Goal: Information Seeking & Learning: Find specific fact

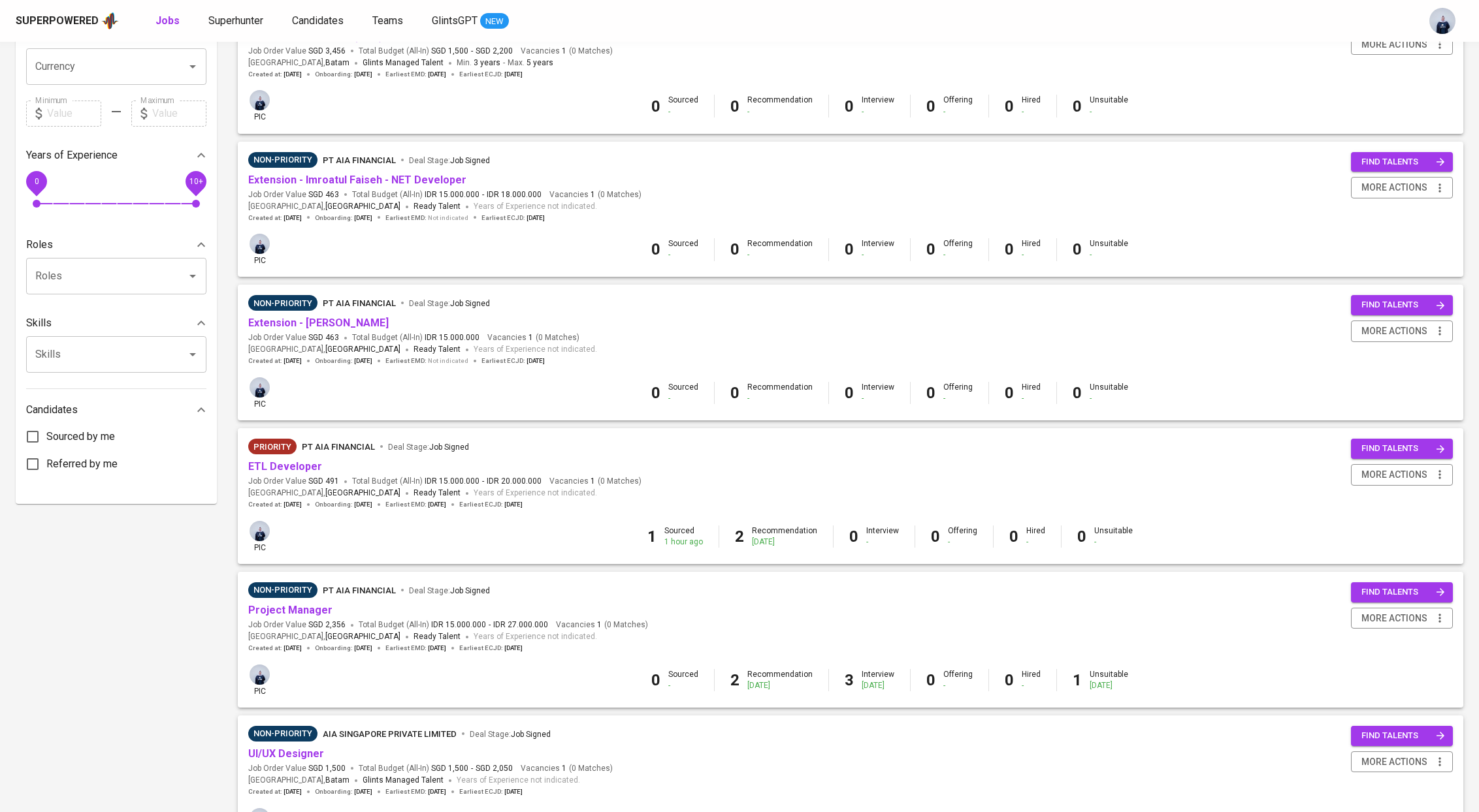
scroll to position [368, 0]
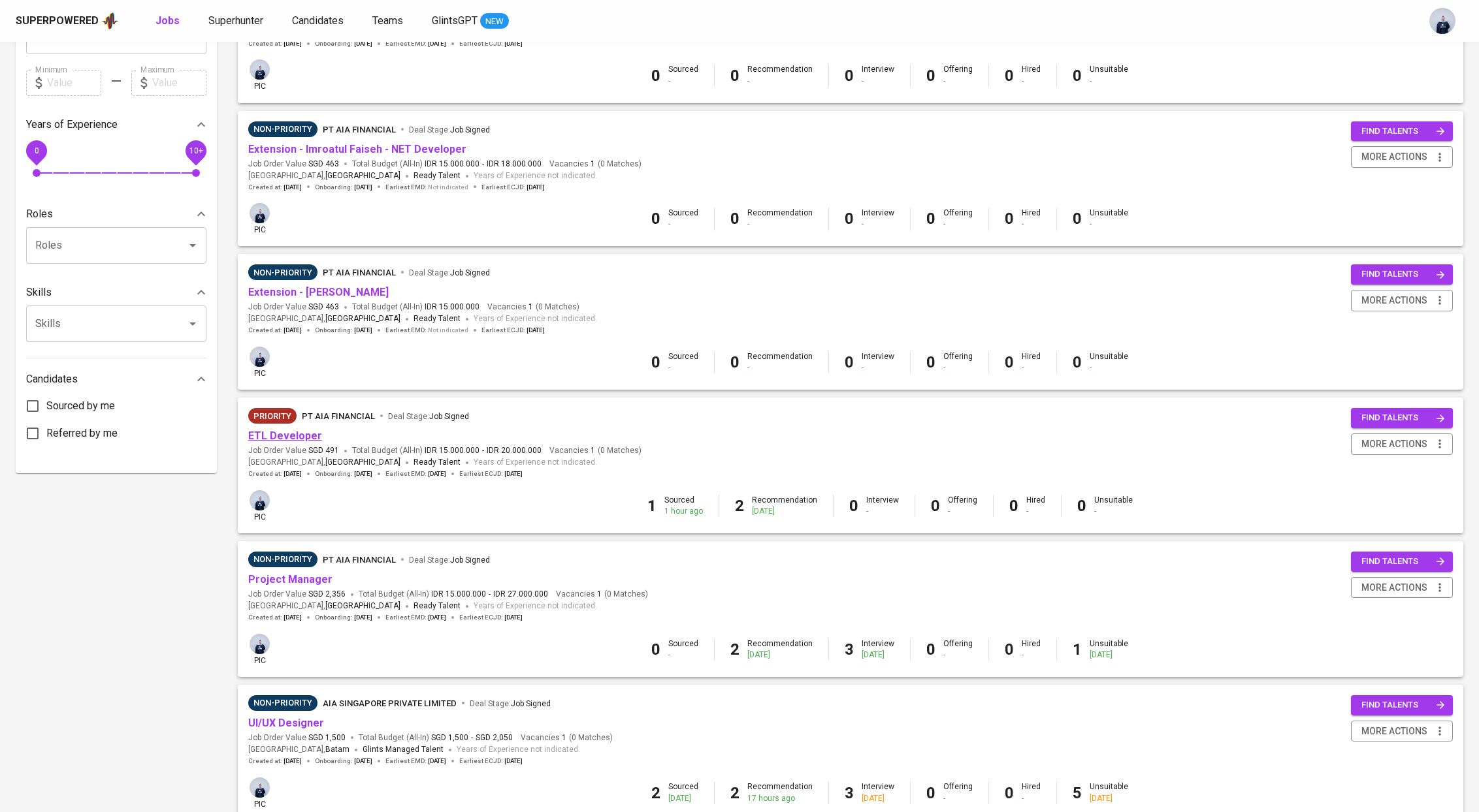
click at [285, 435] on link "ETL Developer" at bounding box center [285, 435] width 74 height 12
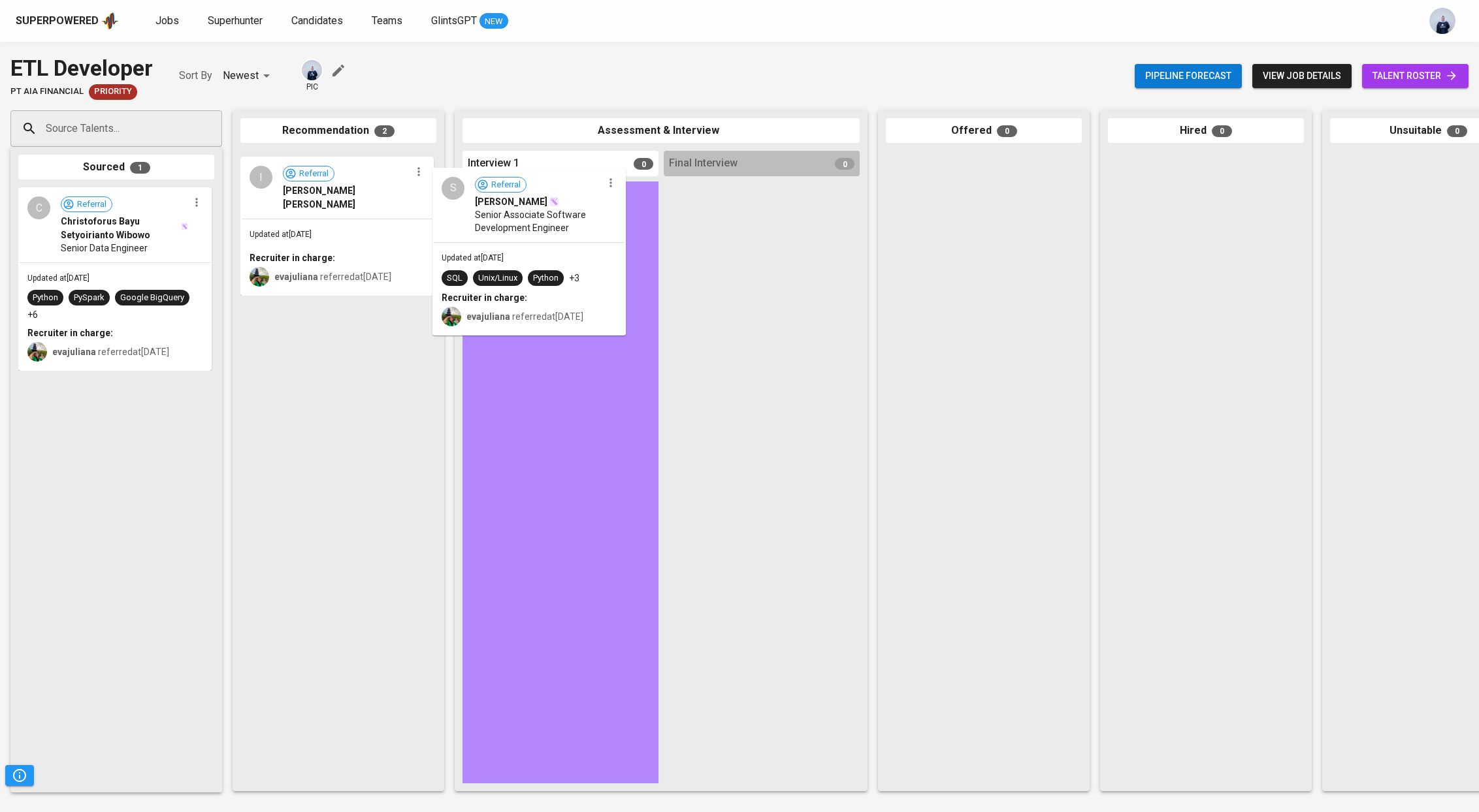
drag, startPoint x: 374, startPoint y: 211, endPoint x: 571, endPoint y: 226, distance: 197.6
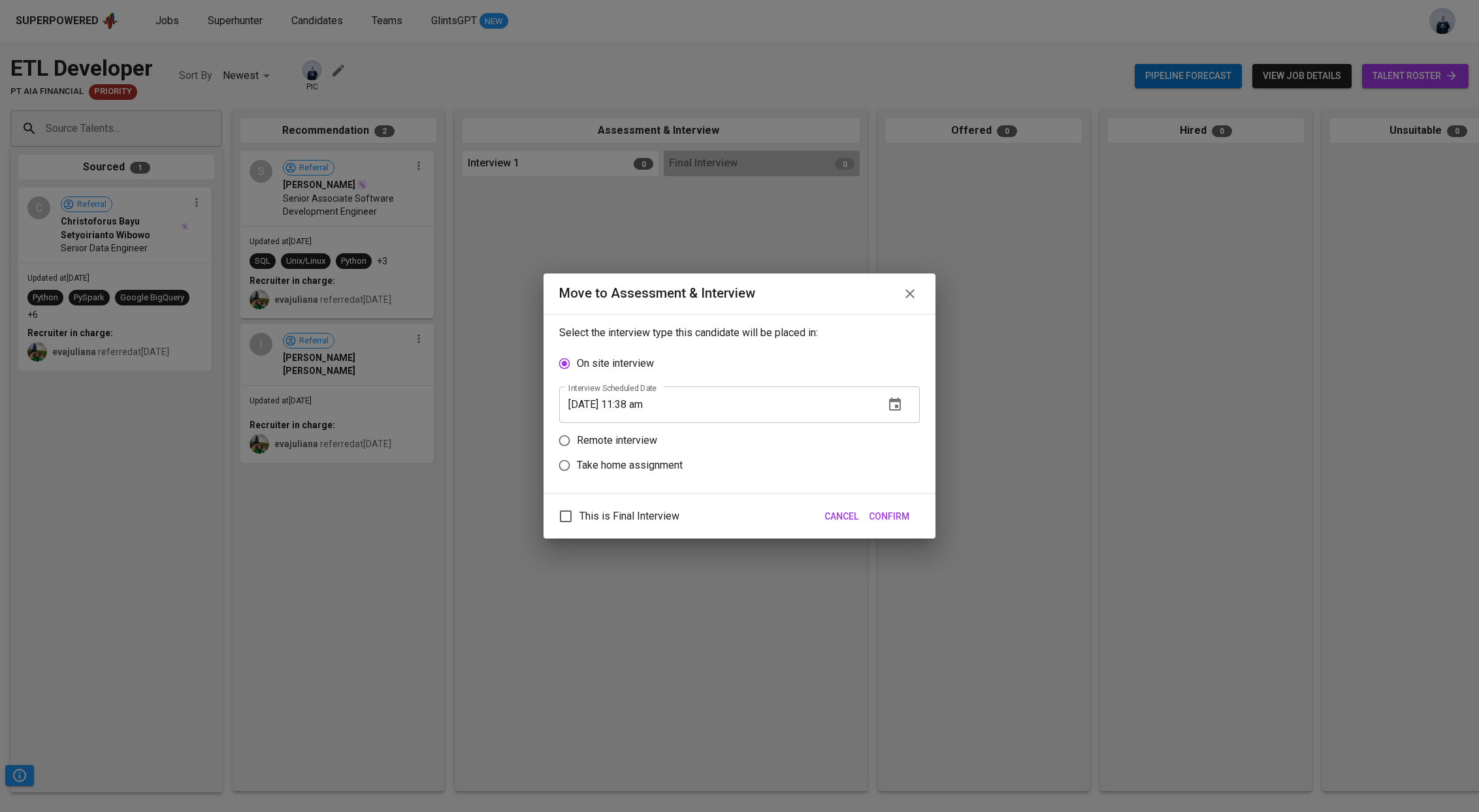
click at [635, 443] on p "Remote interview" at bounding box center [616, 441] width 80 height 16
click at [576, 443] on input "Remote interview" at bounding box center [564, 440] width 25 height 25
radio input "true"
click at [890, 432] on icon "button" at bounding box center [895, 430] width 16 height 16
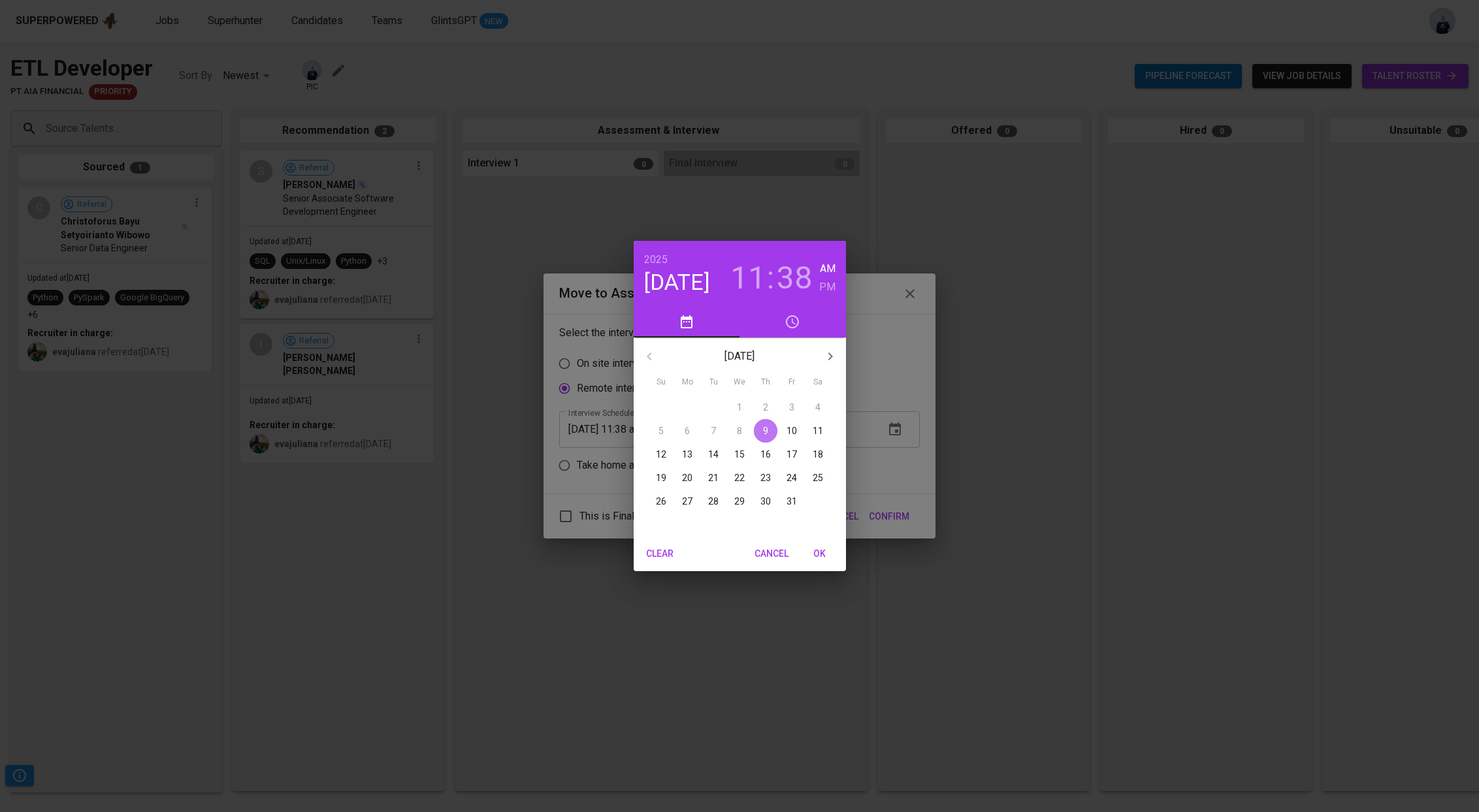
click at [764, 432] on p "9" at bounding box center [765, 431] width 5 height 13
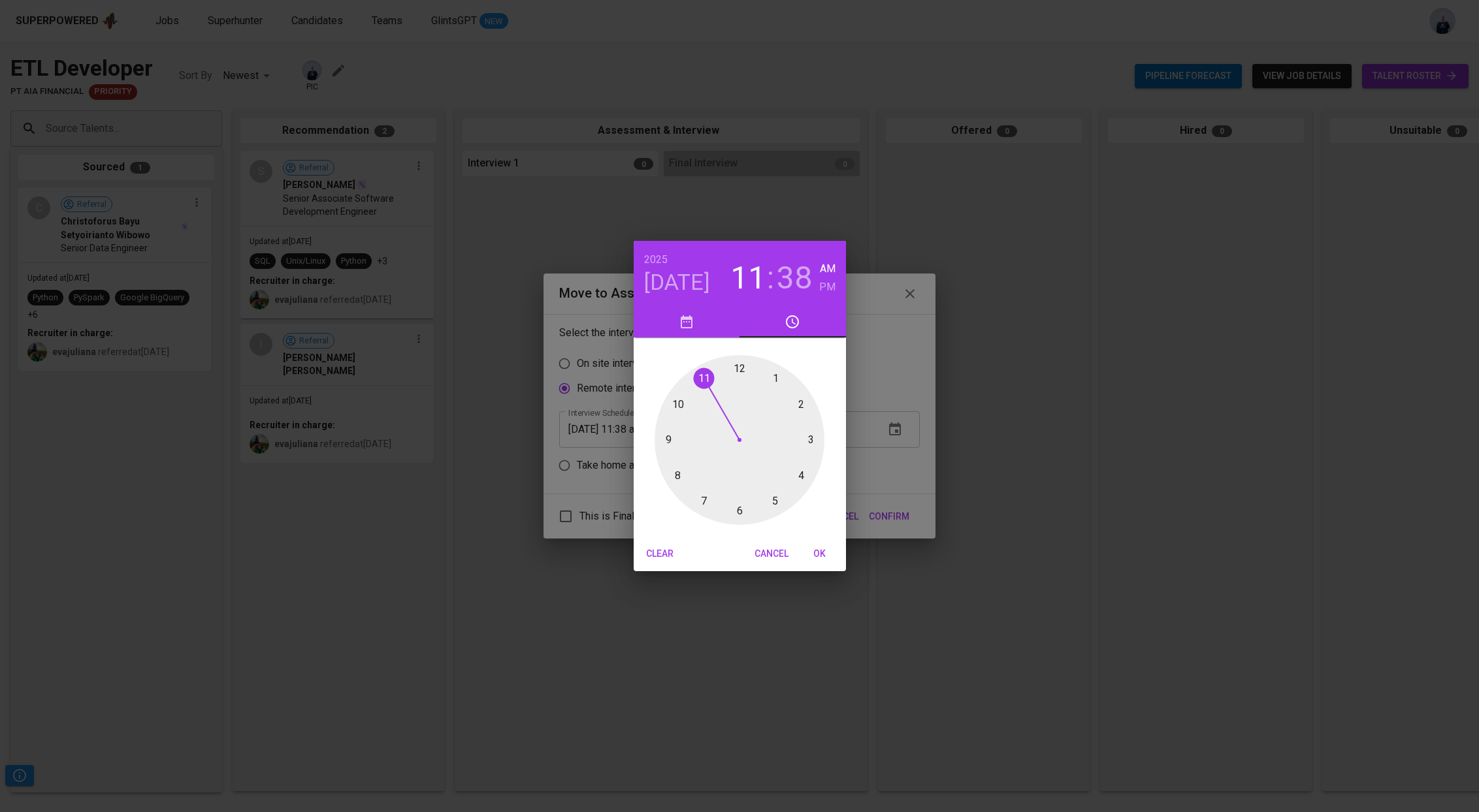
click at [811, 439] on div at bounding box center [739, 440] width 169 height 169
click at [738, 515] on div at bounding box center [739, 440] width 169 height 169
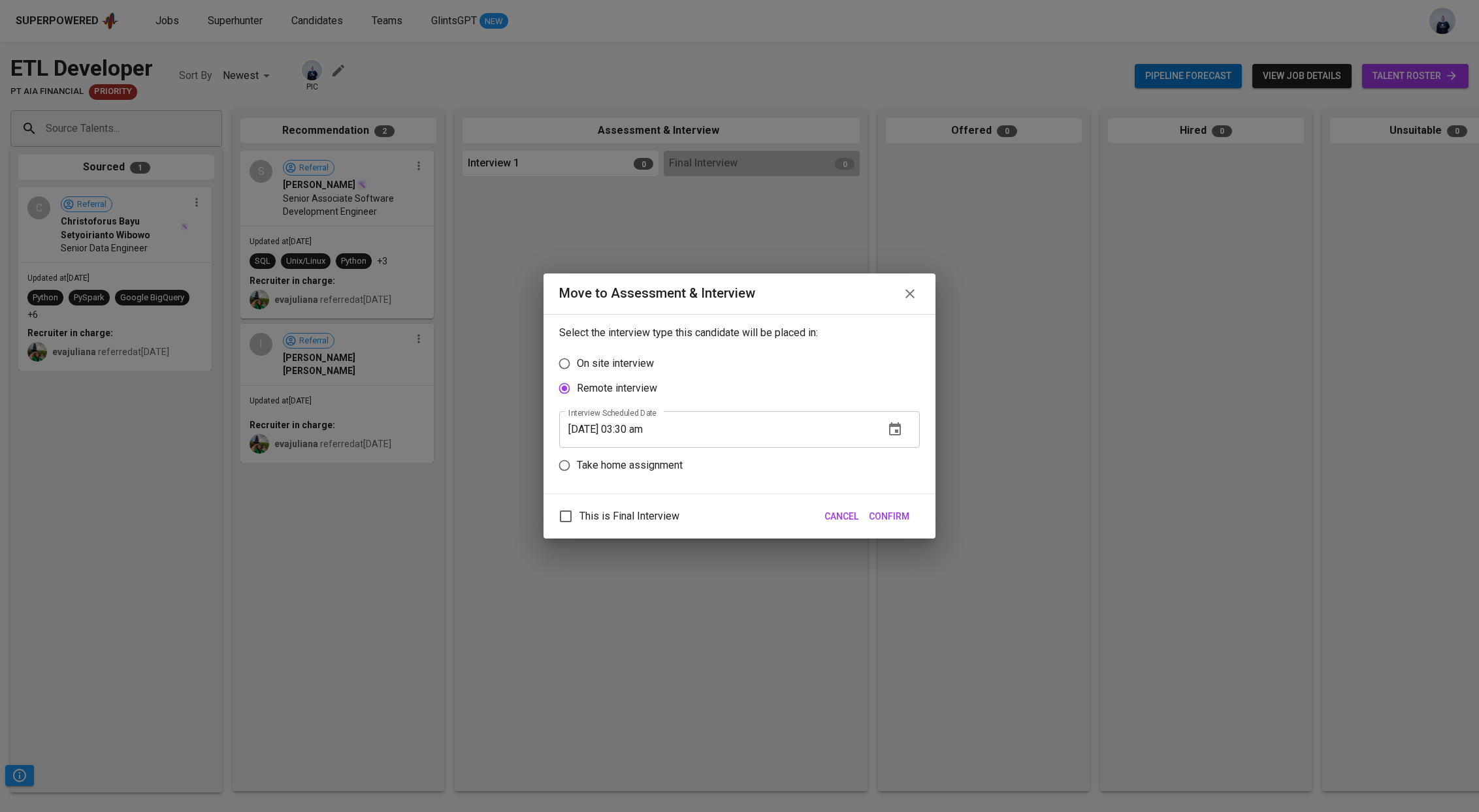
click at [661, 430] on input "[DATE] 03:30 am" at bounding box center [717, 429] width 315 height 36
type input "[DATE] 03:30 pm"
click at [878, 513] on span "Confirm" at bounding box center [889, 516] width 41 height 16
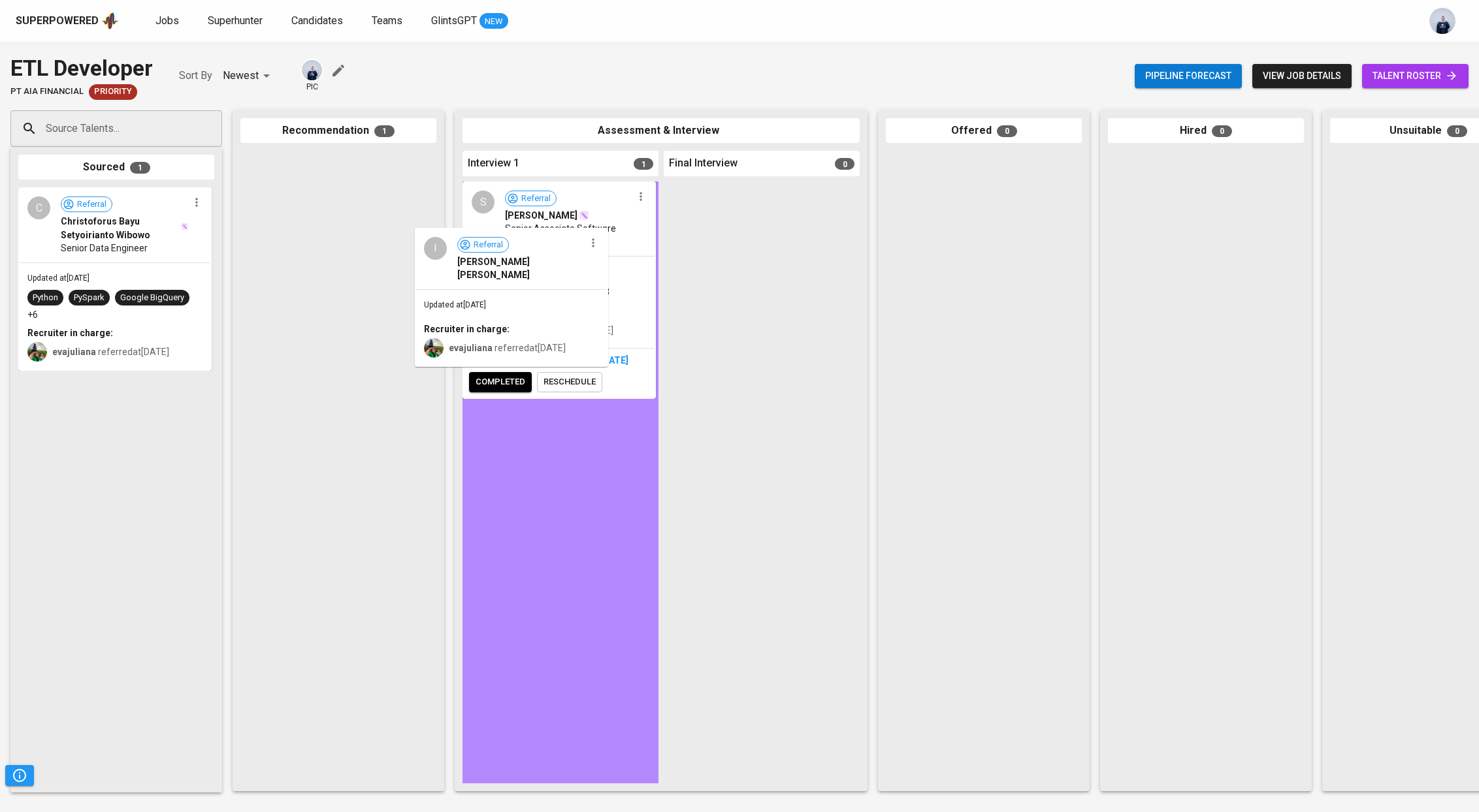
drag, startPoint x: 361, startPoint y: 231, endPoint x: 546, endPoint y: 312, distance: 202.0
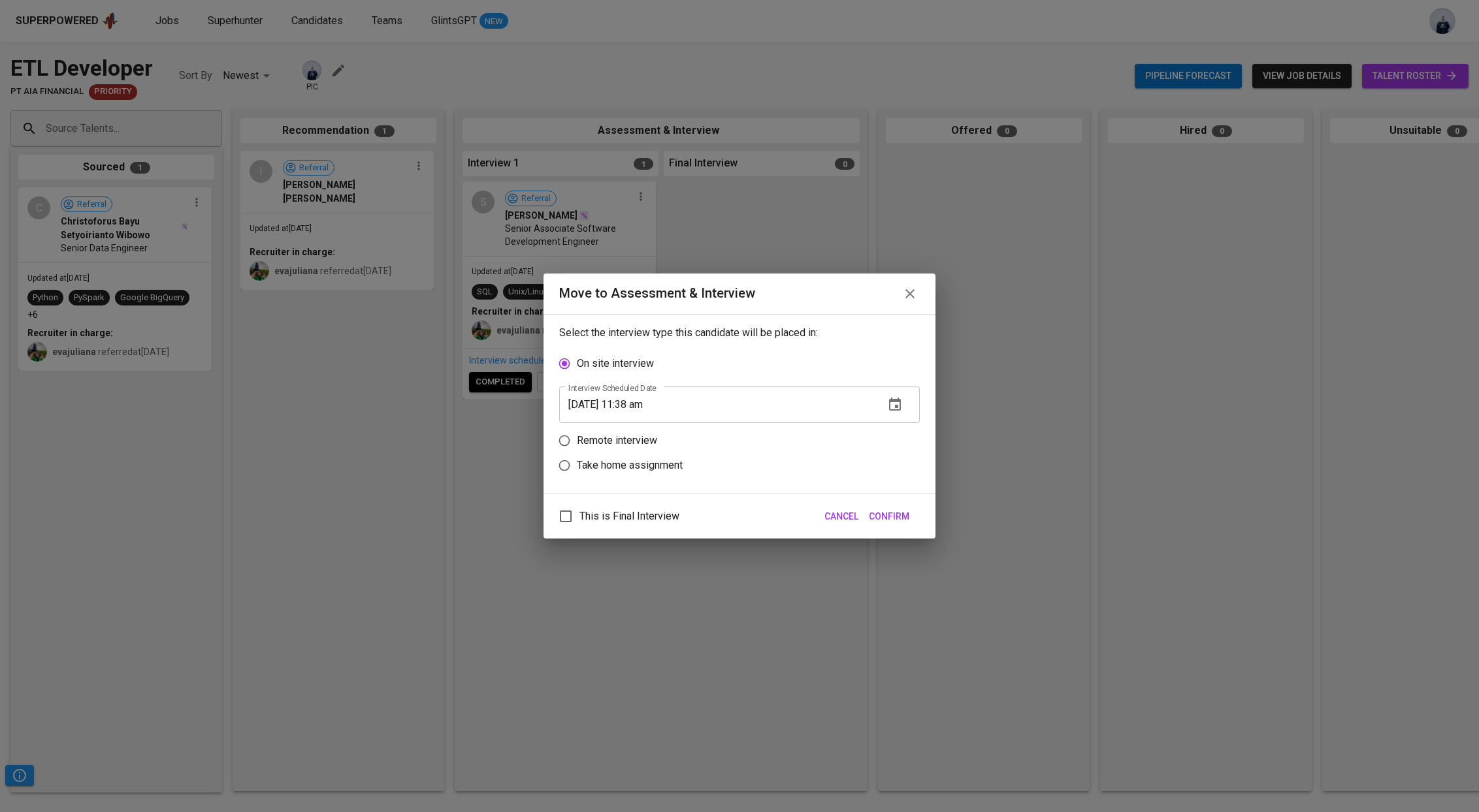
click at [648, 441] on p "Remote interview" at bounding box center [616, 441] width 80 height 16
click at [576, 441] on input "Remote interview" at bounding box center [564, 440] width 25 height 25
radio input "true"
click at [889, 426] on icon "button" at bounding box center [895, 429] width 11 height 13
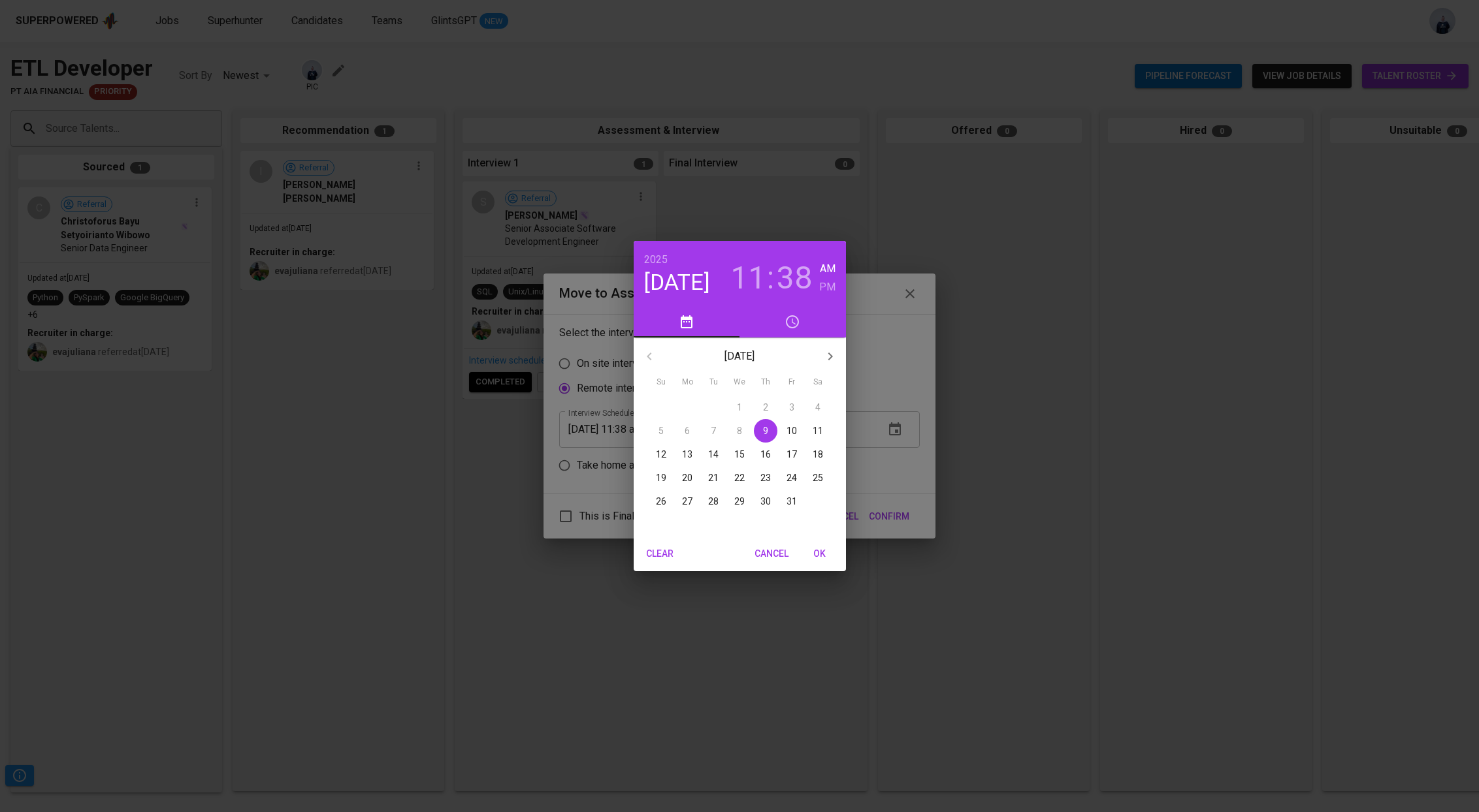
click at [790, 430] on p "10" at bounding box center [792, 431] width 11 height 13
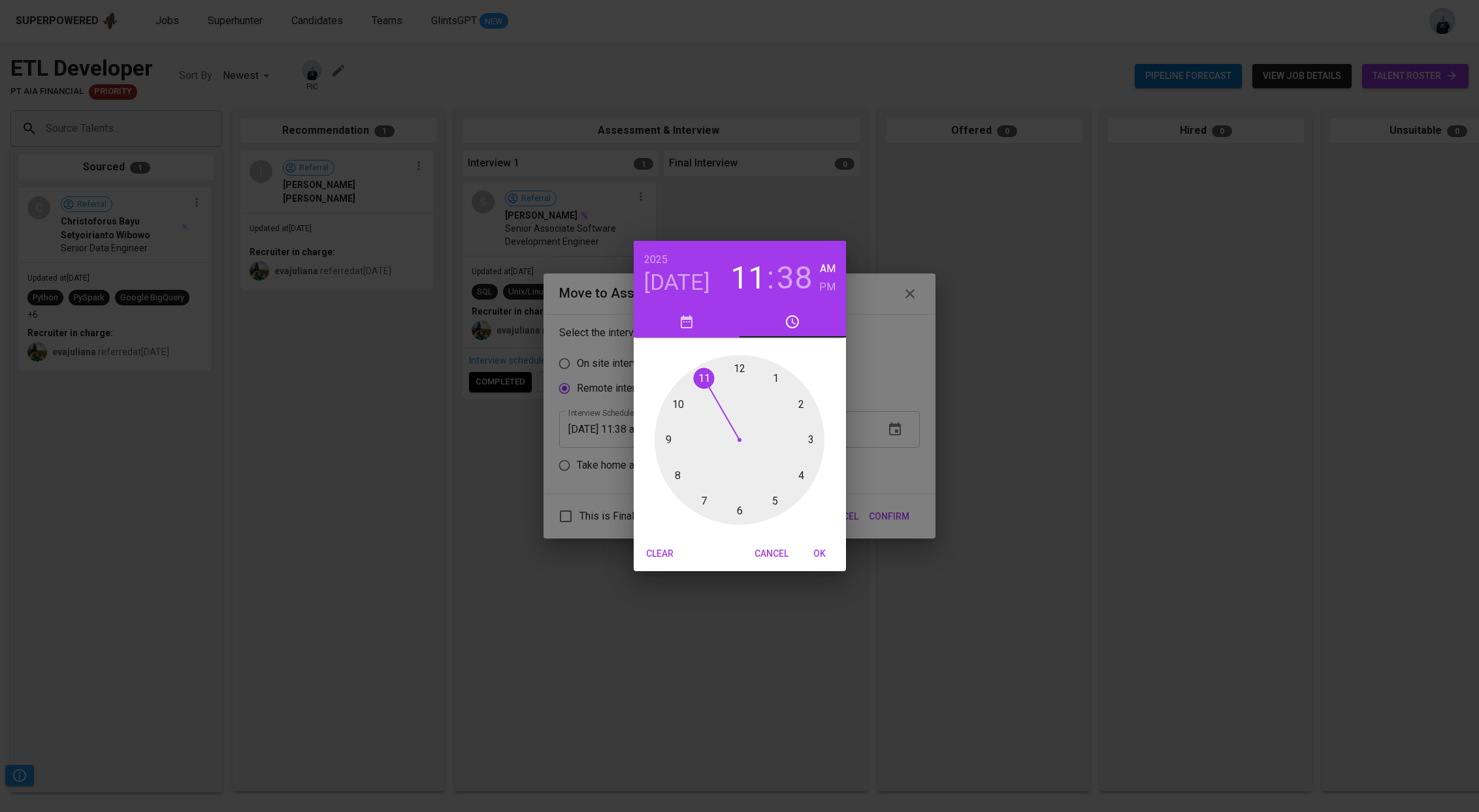
click at [802, 477] on div at bounding box center [739, 440] width 169 height 169
click at [740, 372] on div at bounding box center [739, 440] width 169 height 169
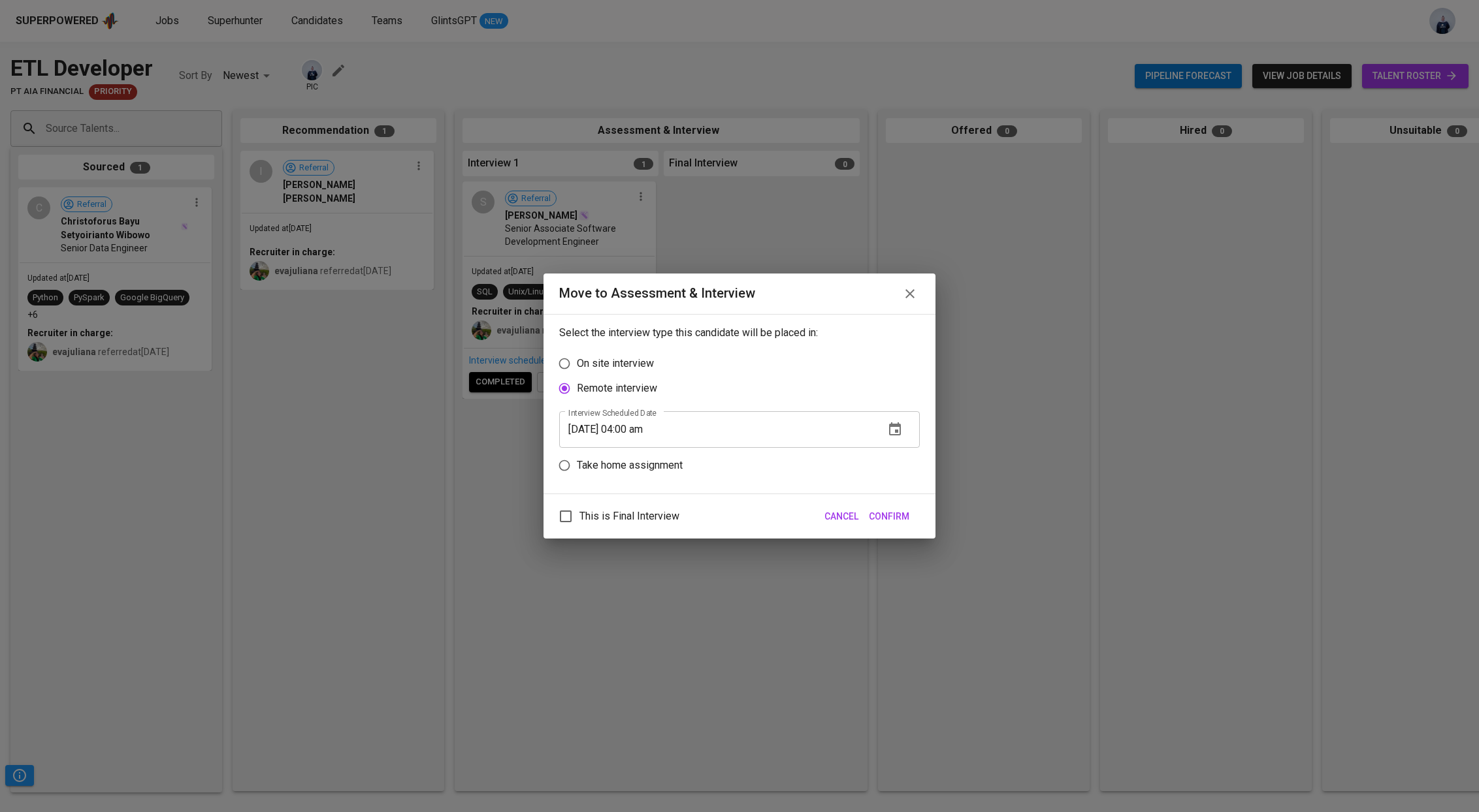
click at [664, 431] on input "[DATE] 04:00 am" at bounding box center [717, 429] width 315 height 36
type input "[DATE] 04:00 pm"
click at [885, 517] on span "Confirm" at bounding box center [889, 516] width 41 height 16
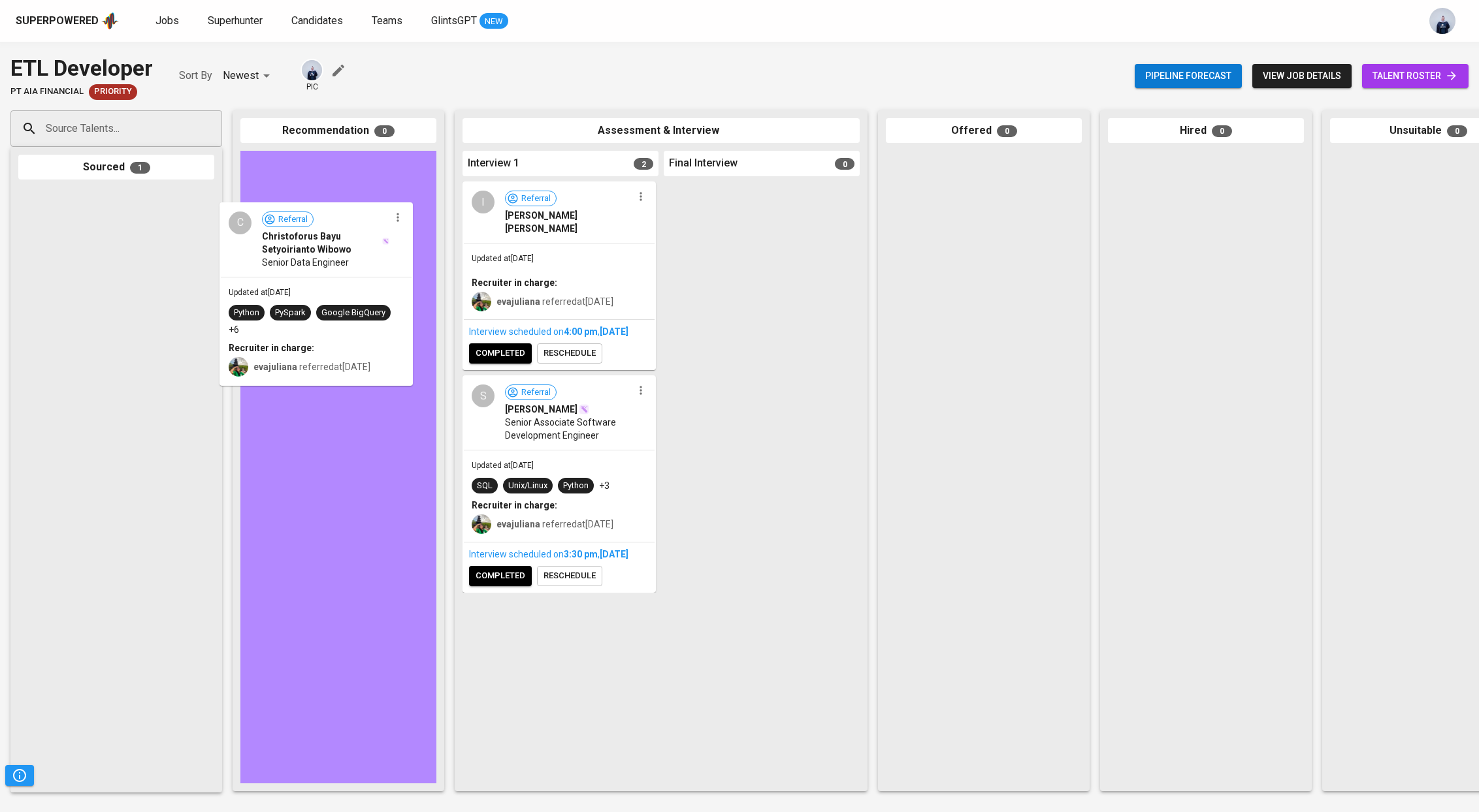
drag, startPoint x: 139, startPoint y: 219, endPoint x: 351, endPoint y: 235, distance: 212.6
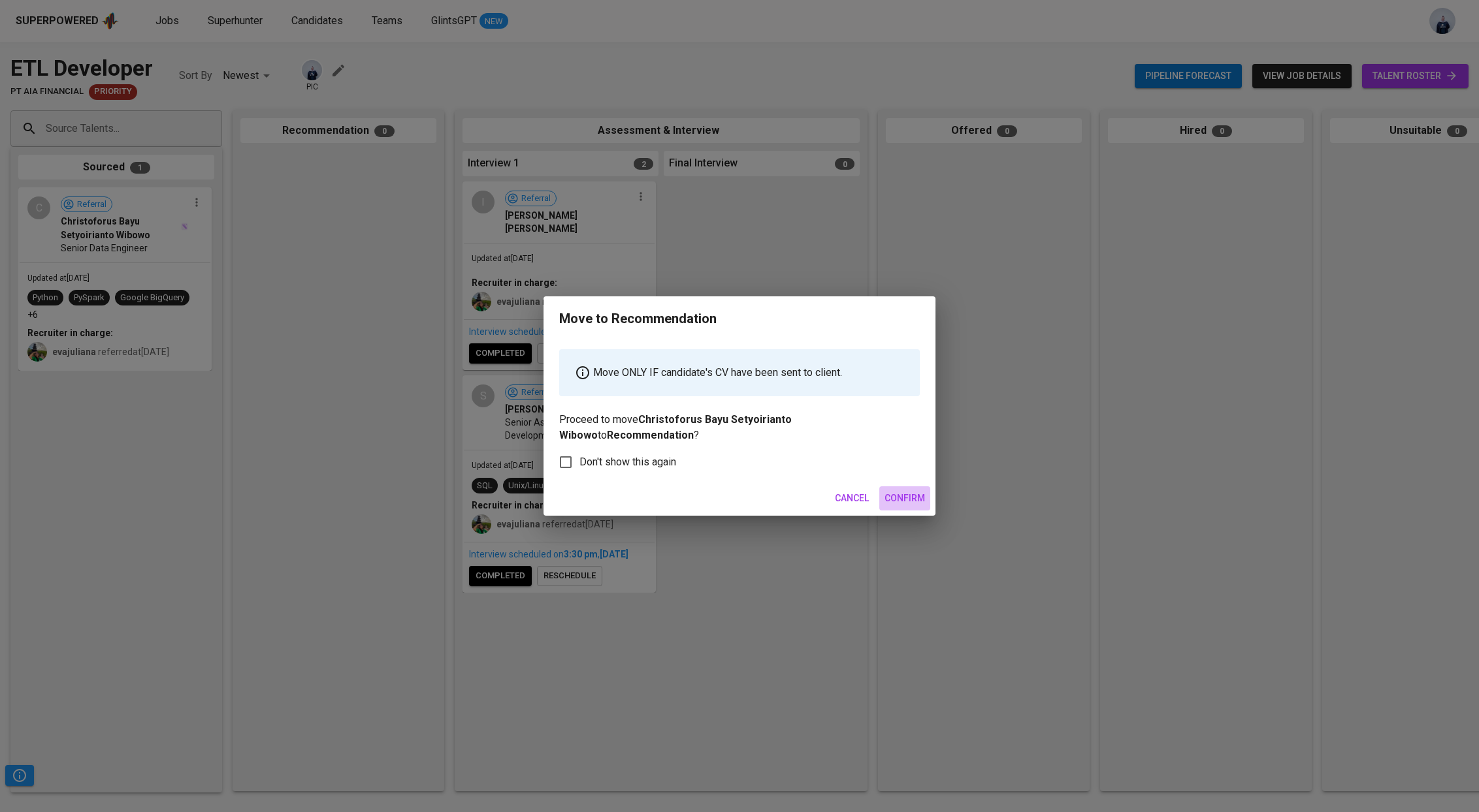
click at [895, 491] on span "Confirm" at bounding box center [905, 498] width 41 height 16
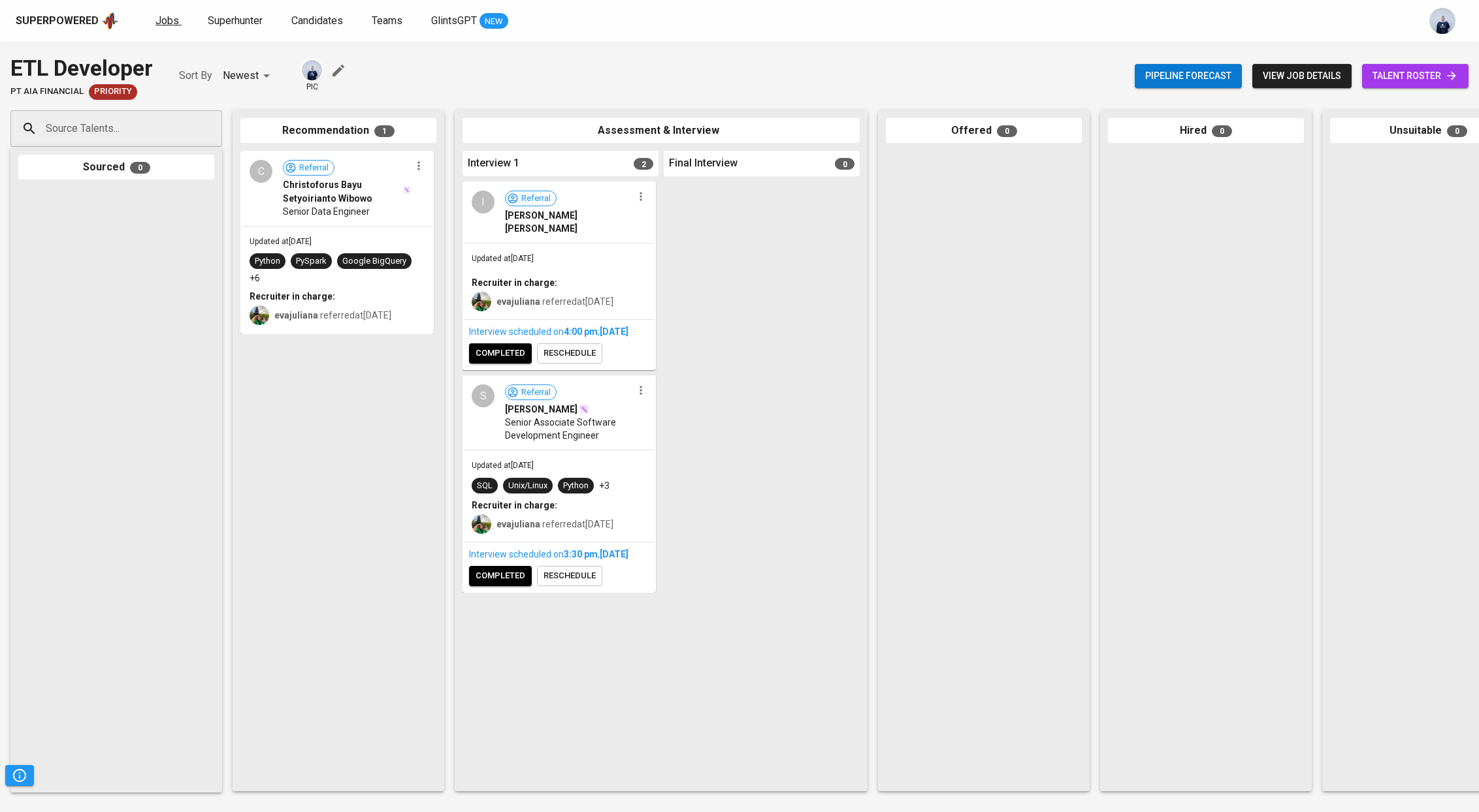
click at [170, 16] on span "Jobs" at bounding box center [167, 20] width 24 height 12
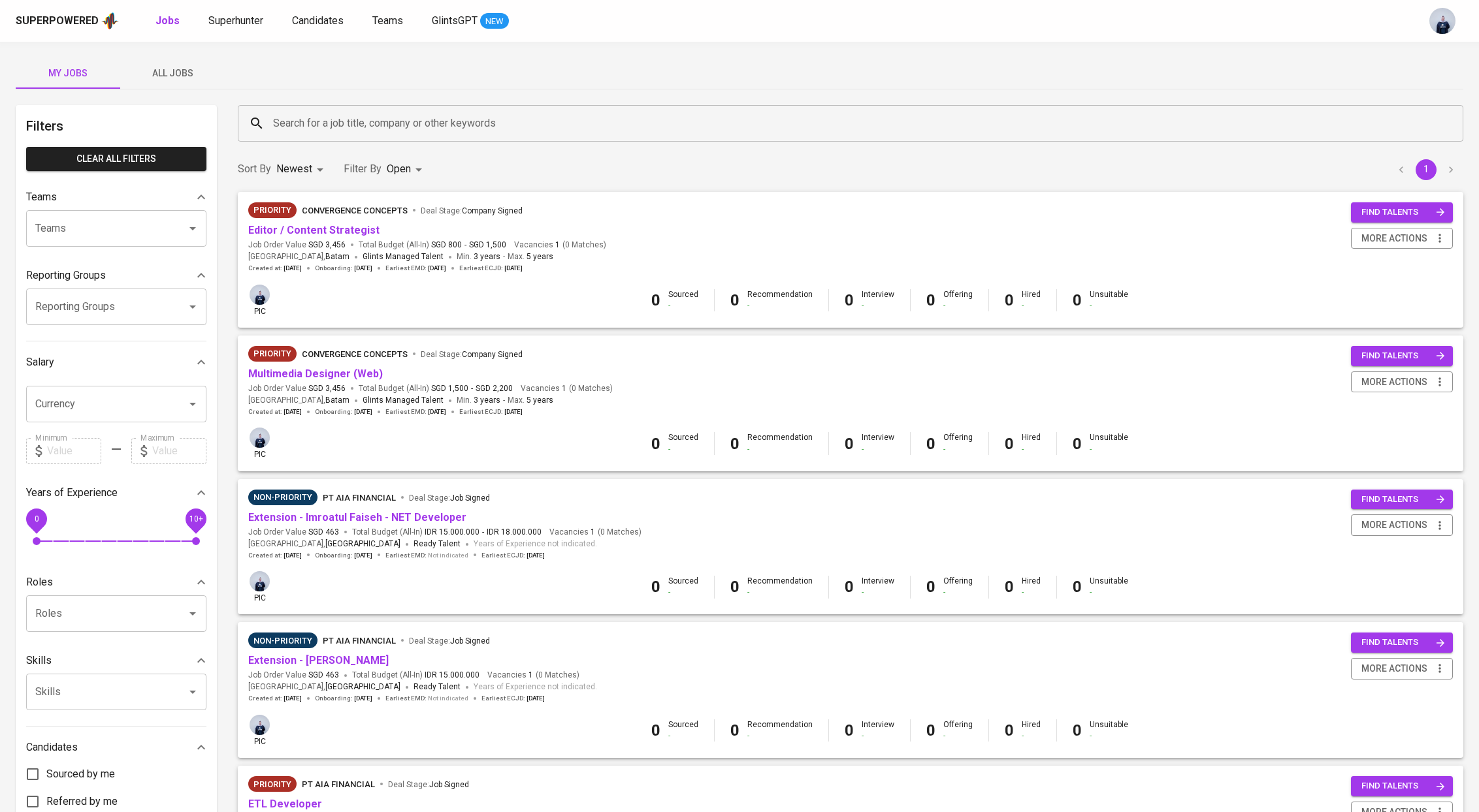
scroll to position [197, 0]
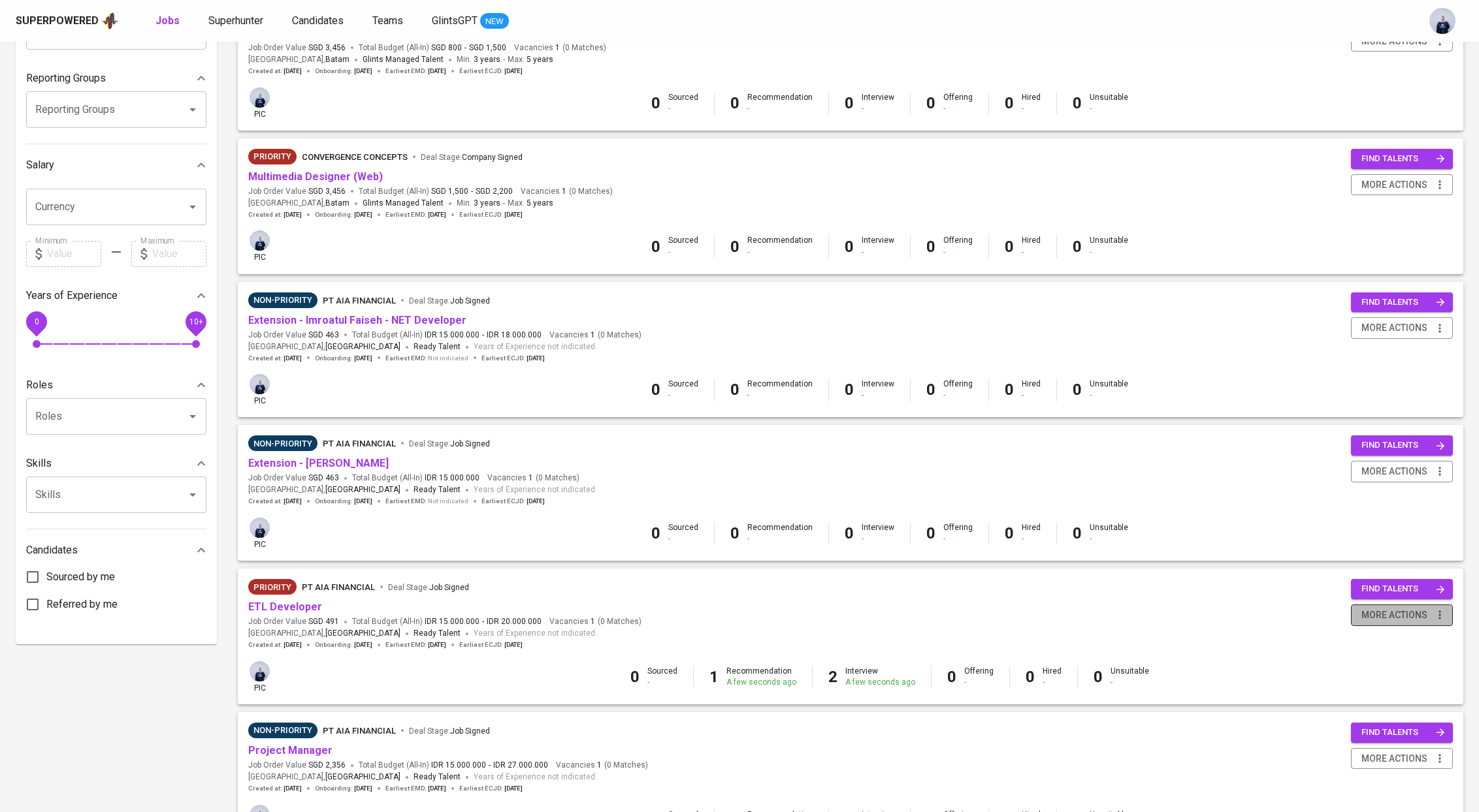
click at [1382, 615] on span "more actions" at bounding box center [1394, 615] width 66 height 16
click at [1362, 688] on div "Change to Non-priority" at bounding box center [1385, 688] width 115 height 14
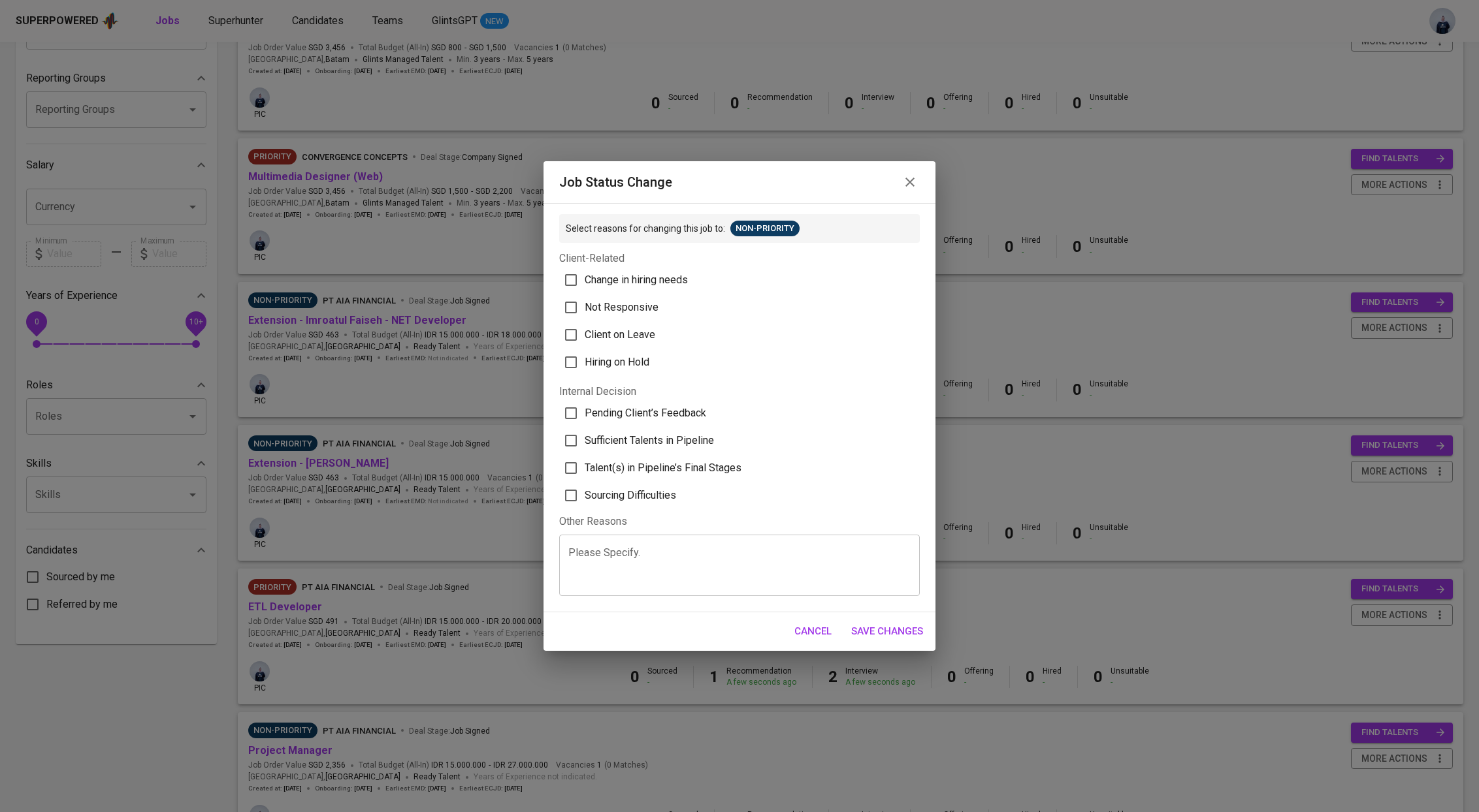
click at [640, 560] on textarea at bounding box center [740, 565] width 343 height 37
type textarea "On Interview stage"
click at [898, 629] on span "Save Changes" at bounding box center [887, 631] width 72 height 17
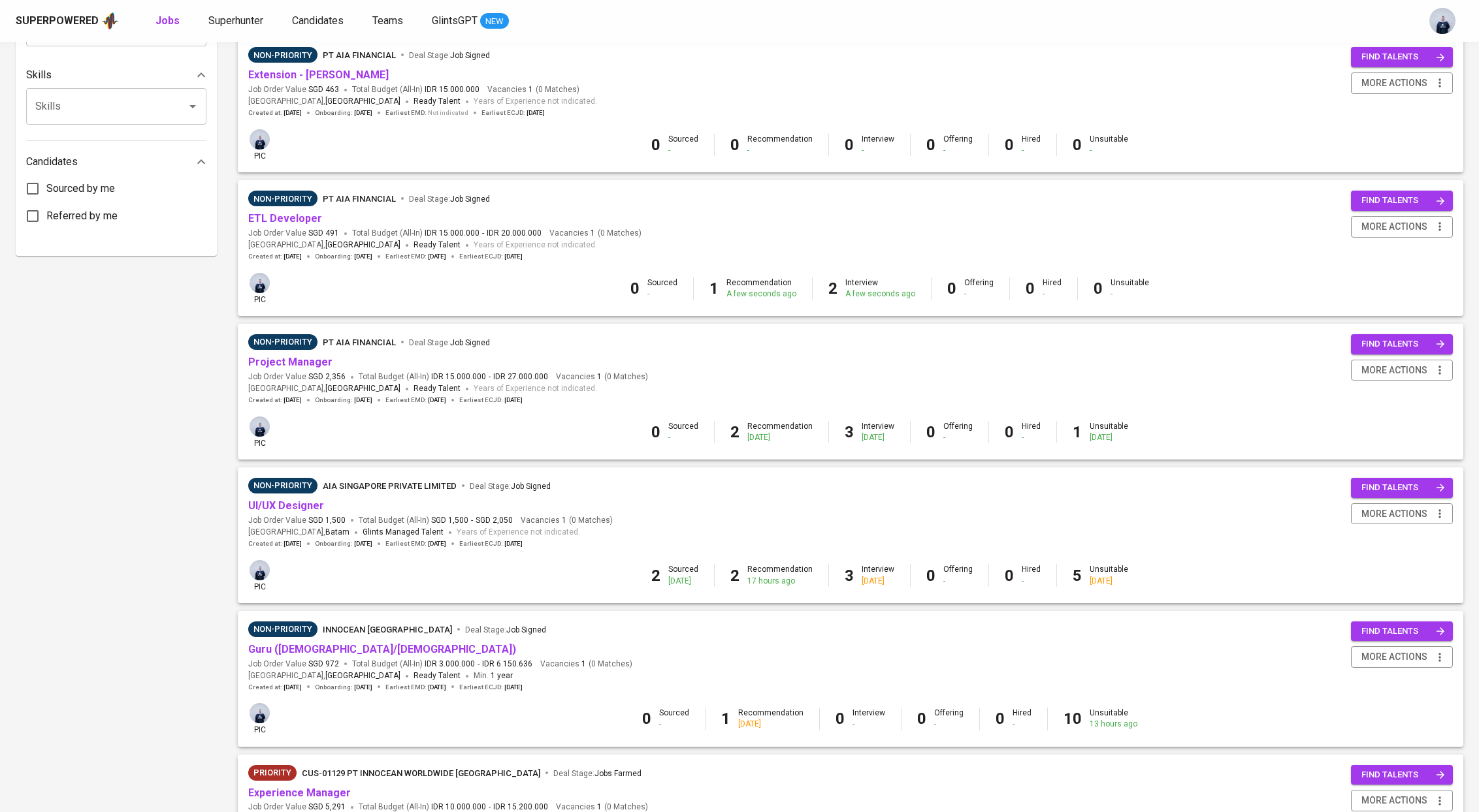
scroll to position [630, 0]
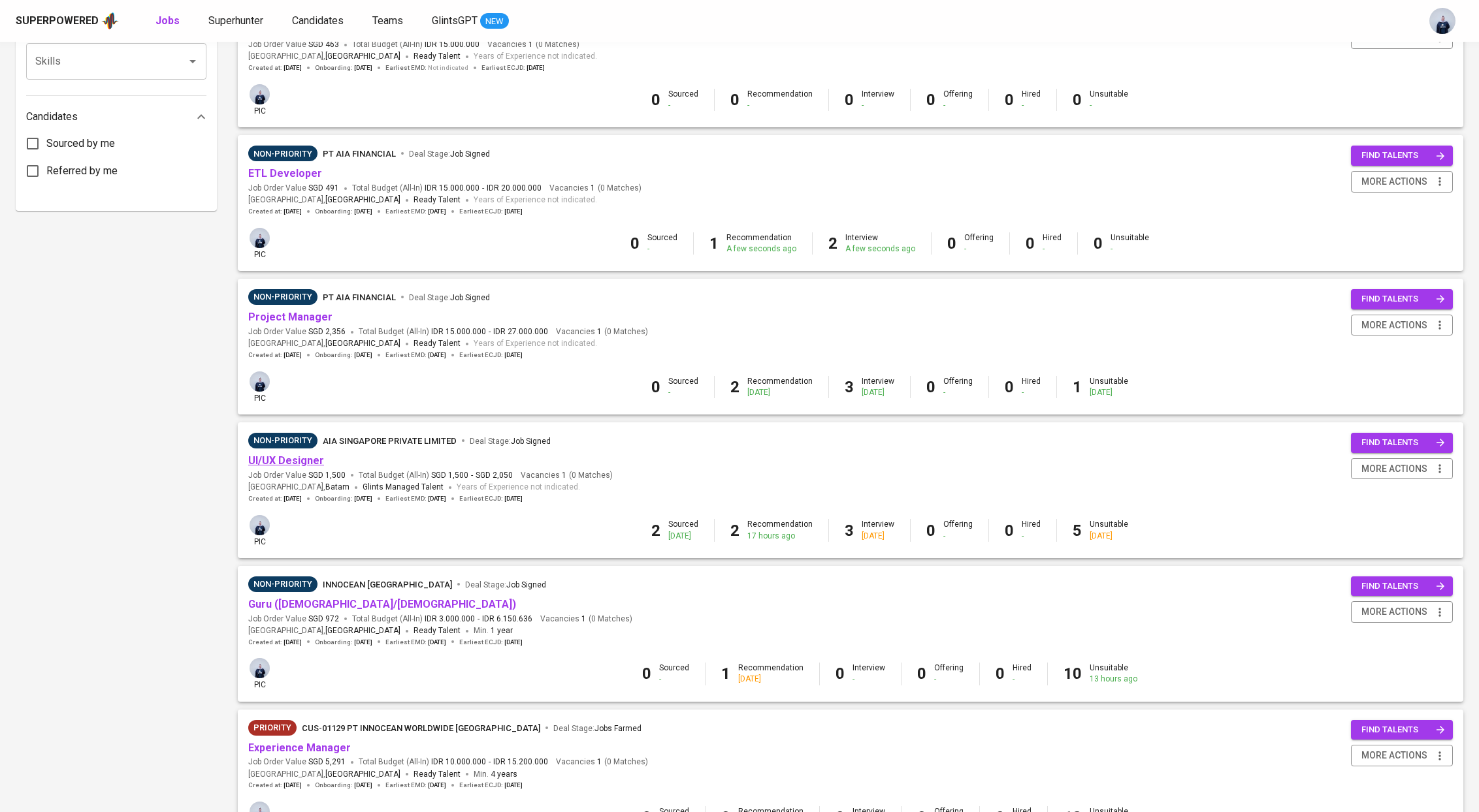
click at [313, 461] on link "UI/UX Designer" at bounding box center [286, 460] width 76 height 12
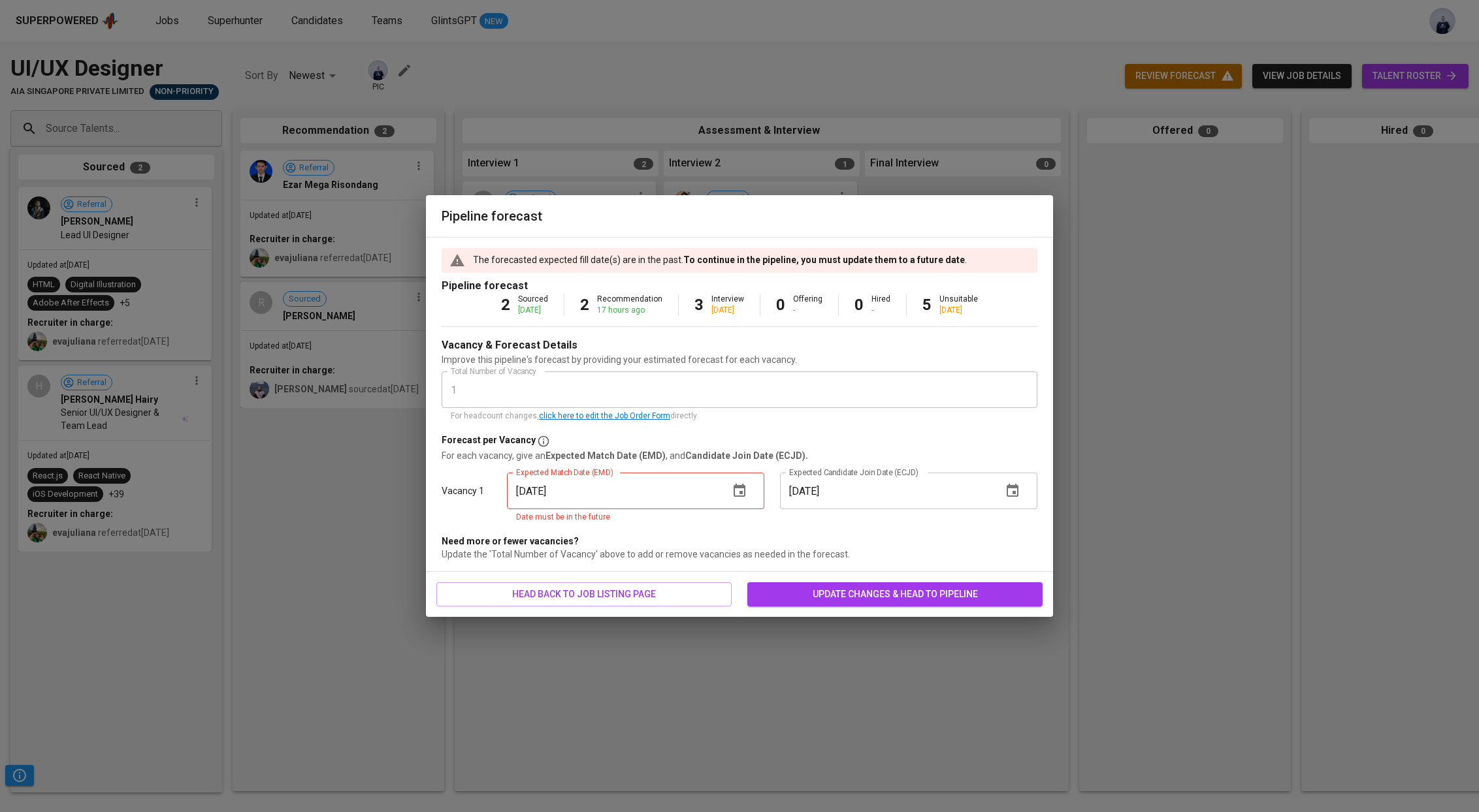
click at [741, 493] on icon "button" at bounding box center [740, 490] width 11 height 13
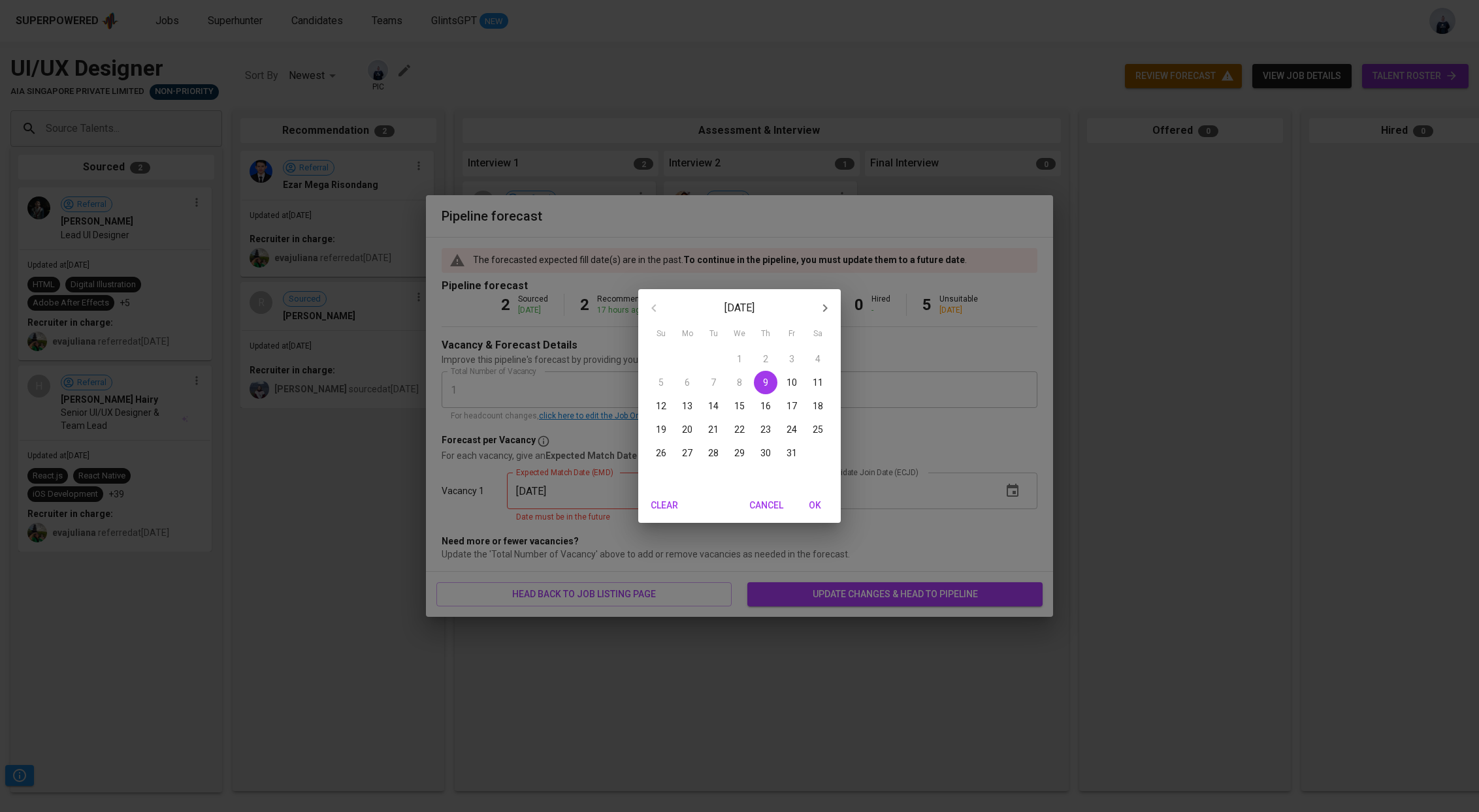
click at [789, 455] on p "31" at bounding box center [792, 453] width 11 height 13
type input "[DATE]"
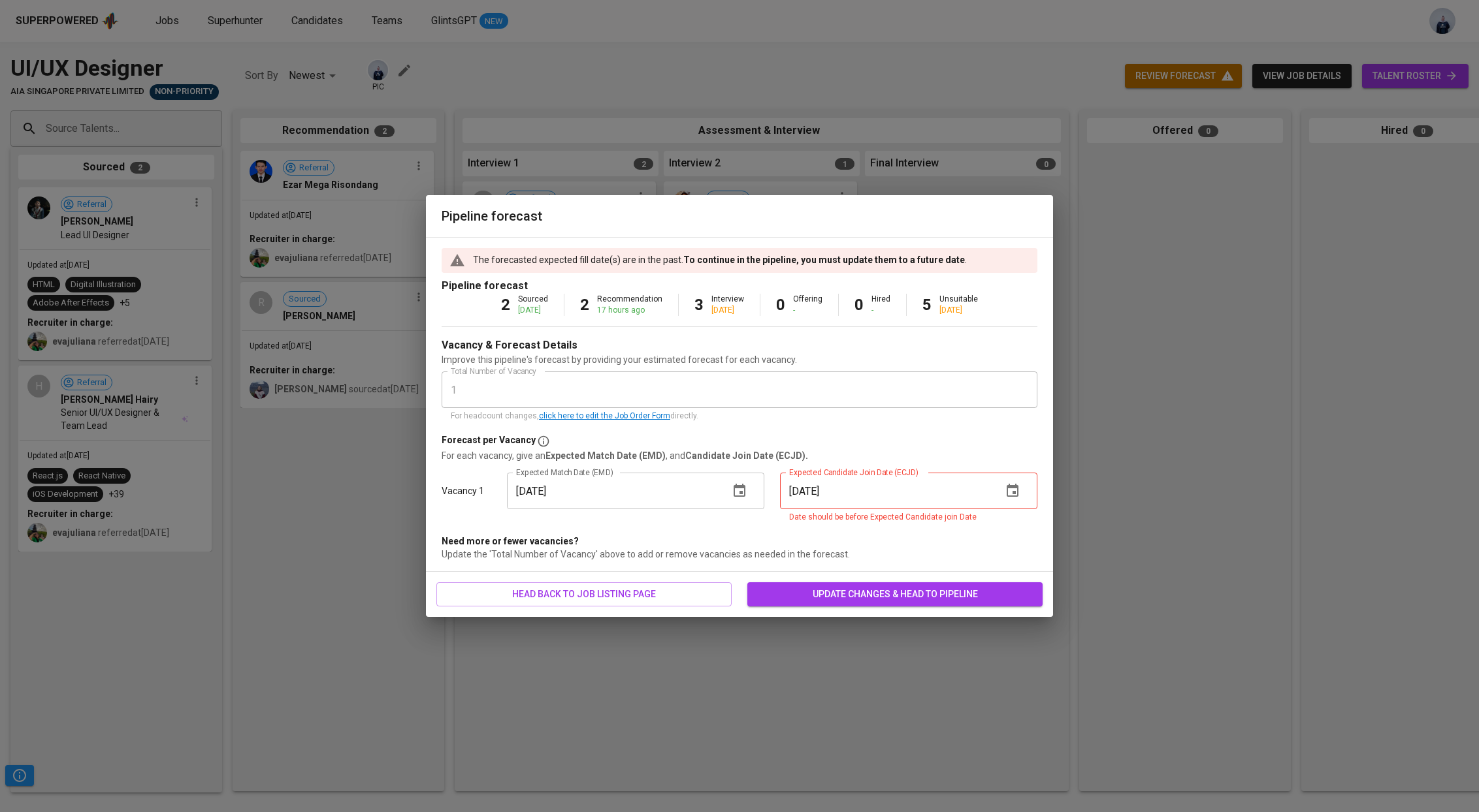
click at [1009, 490] on icon "button" at bounding box center [1013, 491] width 16 height 16
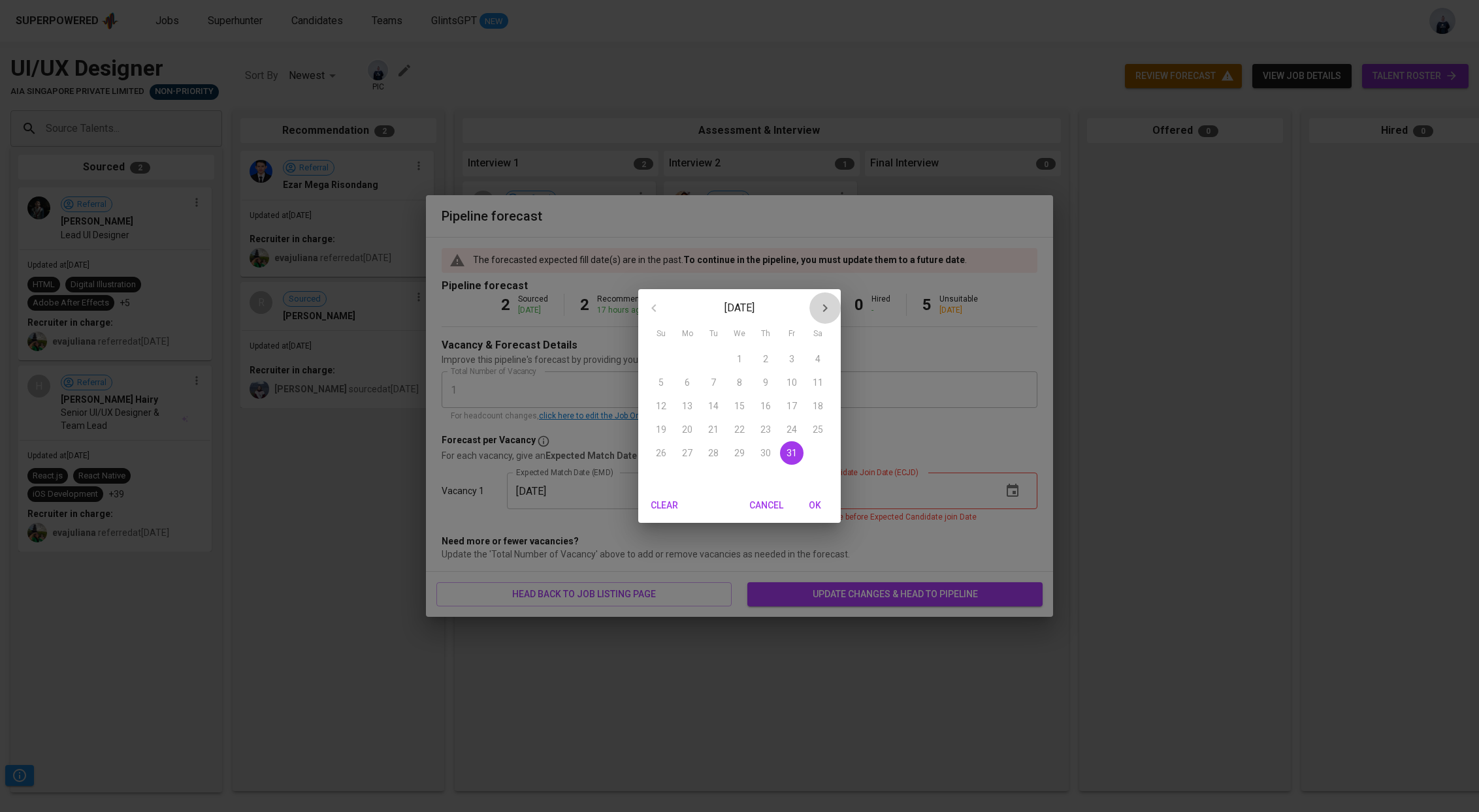
click at [828, 299] on button "button" at bounding box center [825, 308] width 31 height 31
click at [679, 382] on span "3" at bounding box center [687, 382] width 24 height 13
type input "[DATE]"
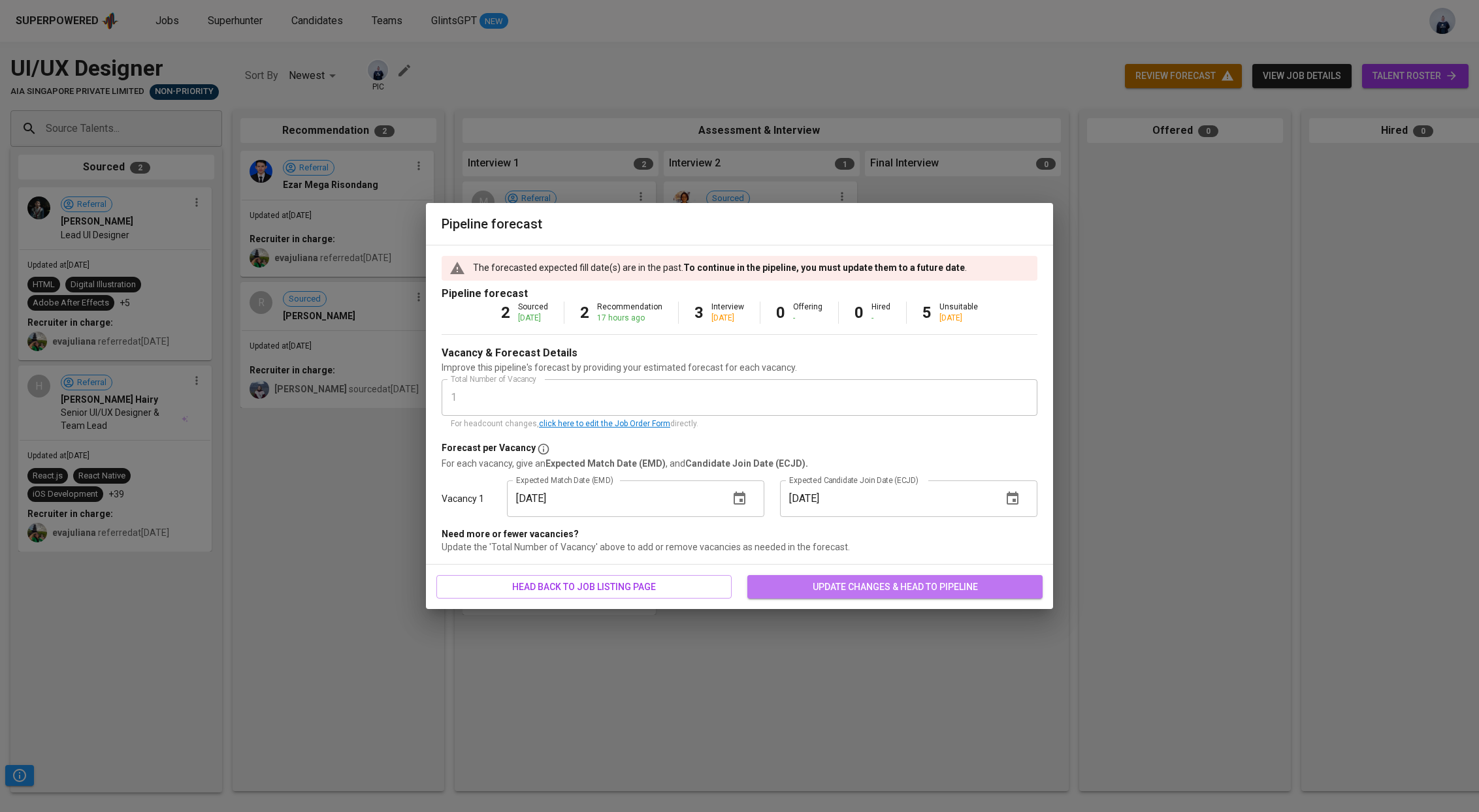
click at [885, 590] on span "update changes & head to pipeline" at bounding box center [895, 587] width 275 height 16
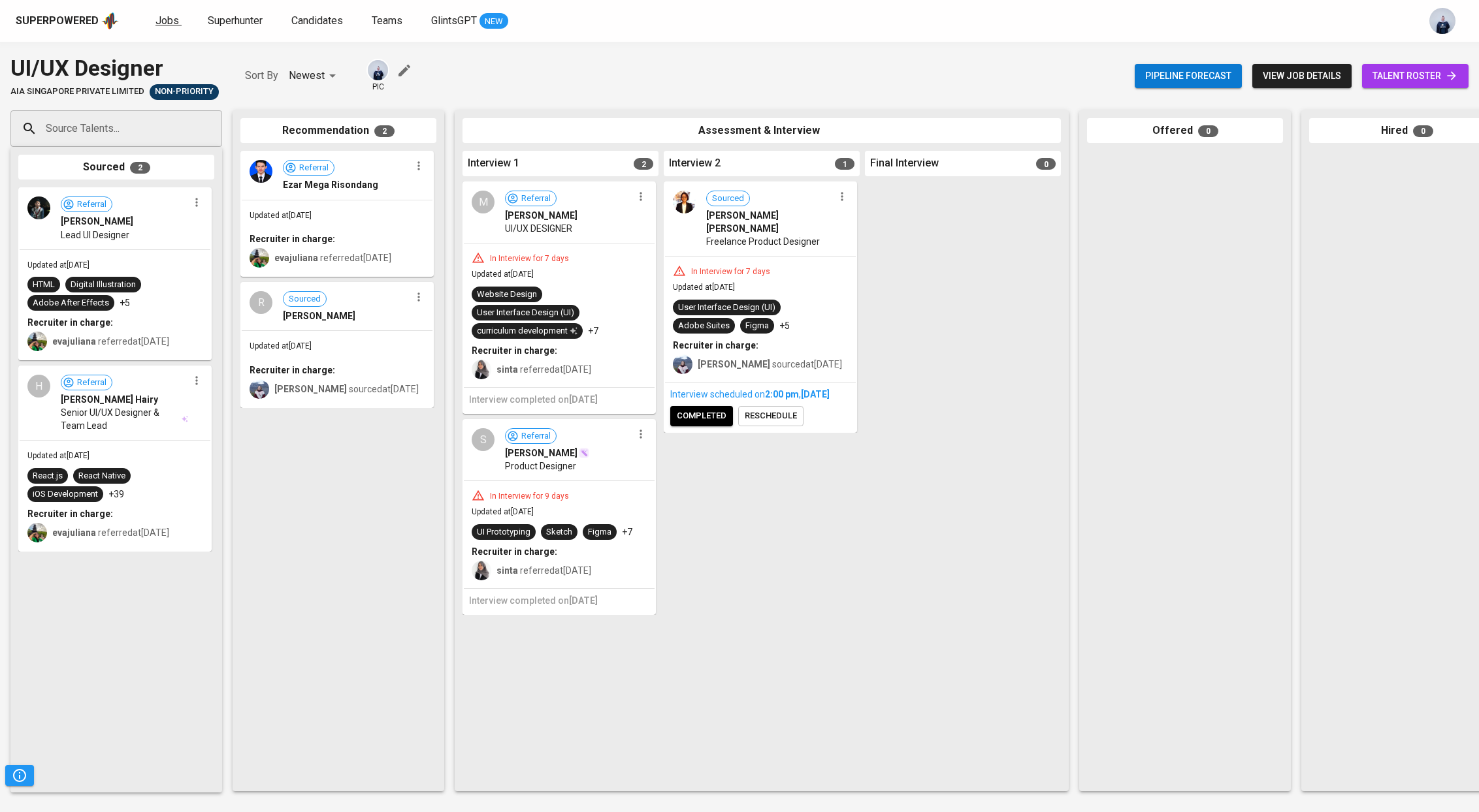
click at [169, 19] on span "Jobs" at bounding box center [167, 20] width 24 height 12
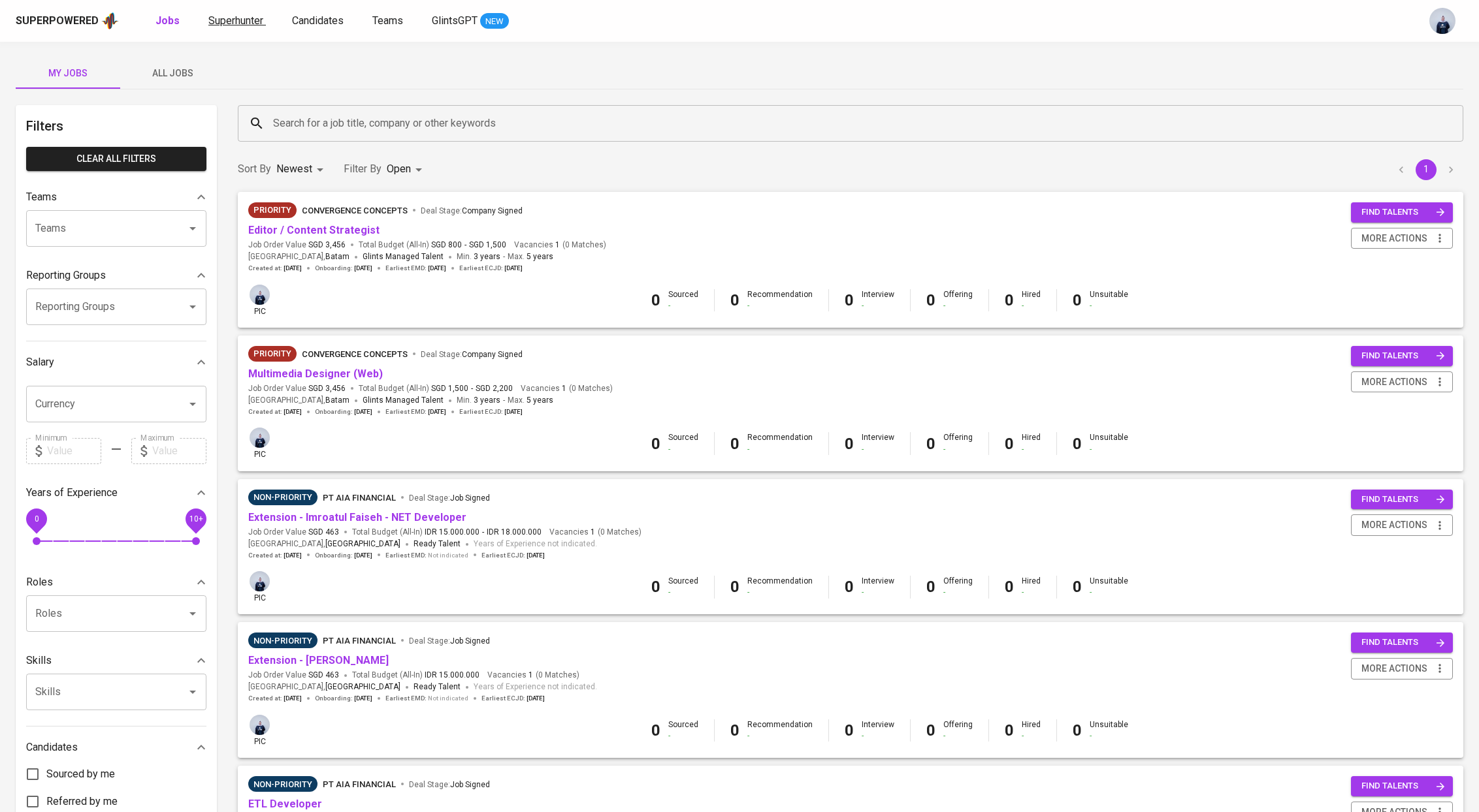
click at [247, 26] on span "Superhunter" at bounding box center [235, 20] width 55 height 12
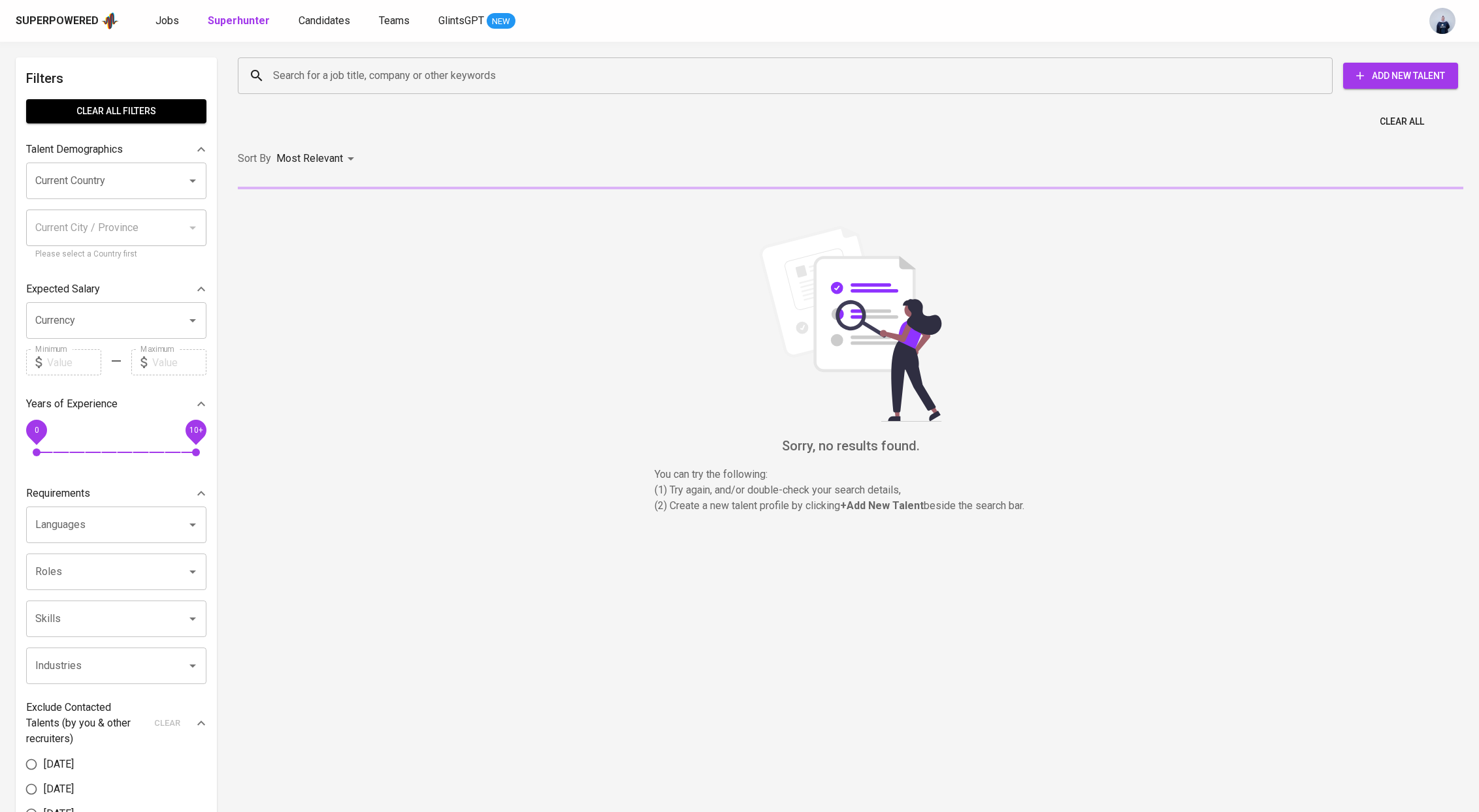
click at [409, 79] on input "Search for a job title, company or other keywords" at bounding box center [788, 76] width 1037 height 25
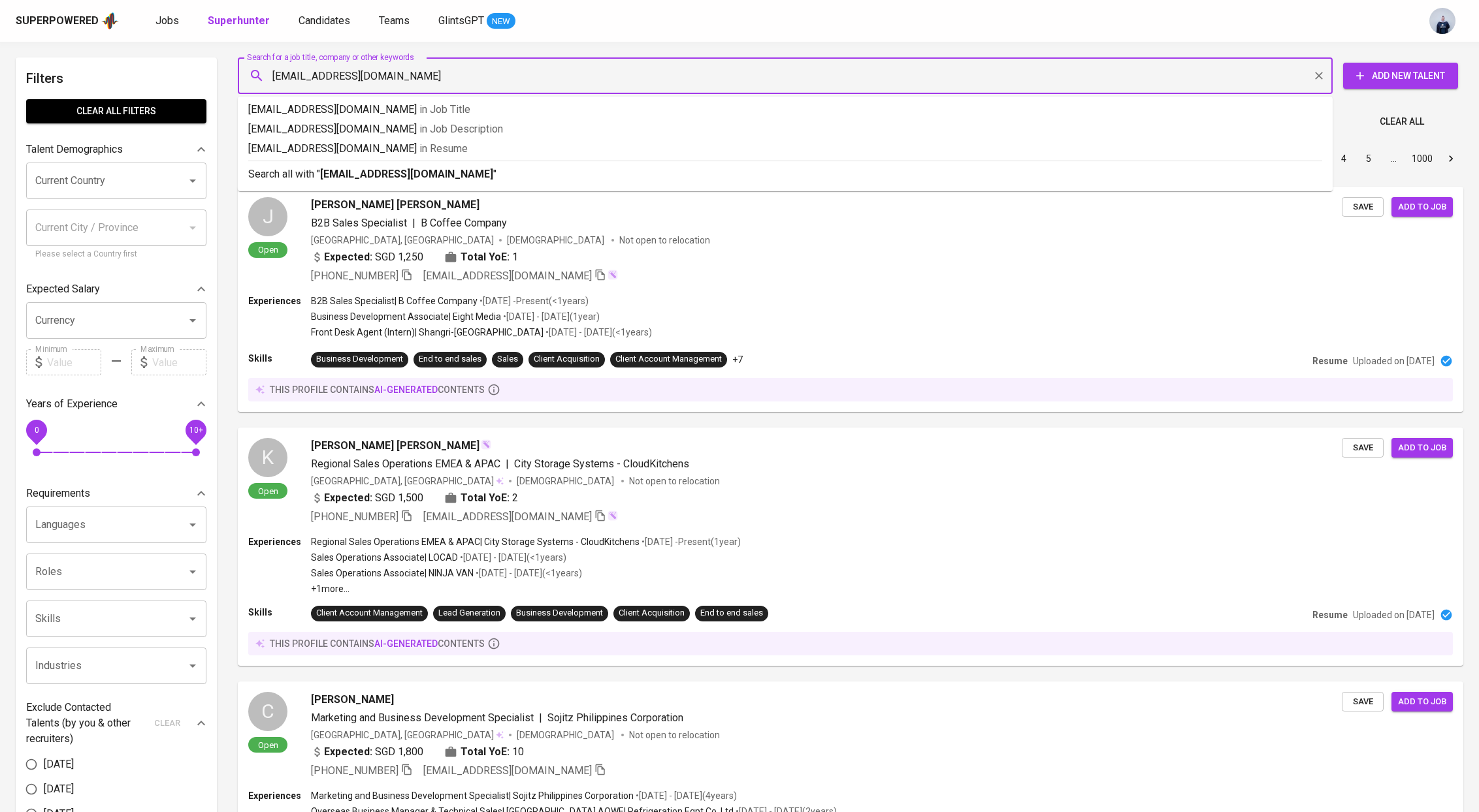
type input "[EMAIL_ADDRESS][DOMAIN_NAME]"
click at [384, 177] on b "[EMAIL_ADDRESS][DOMAIN_NAME]" at bounding box center [407, 174] width 173 height 12
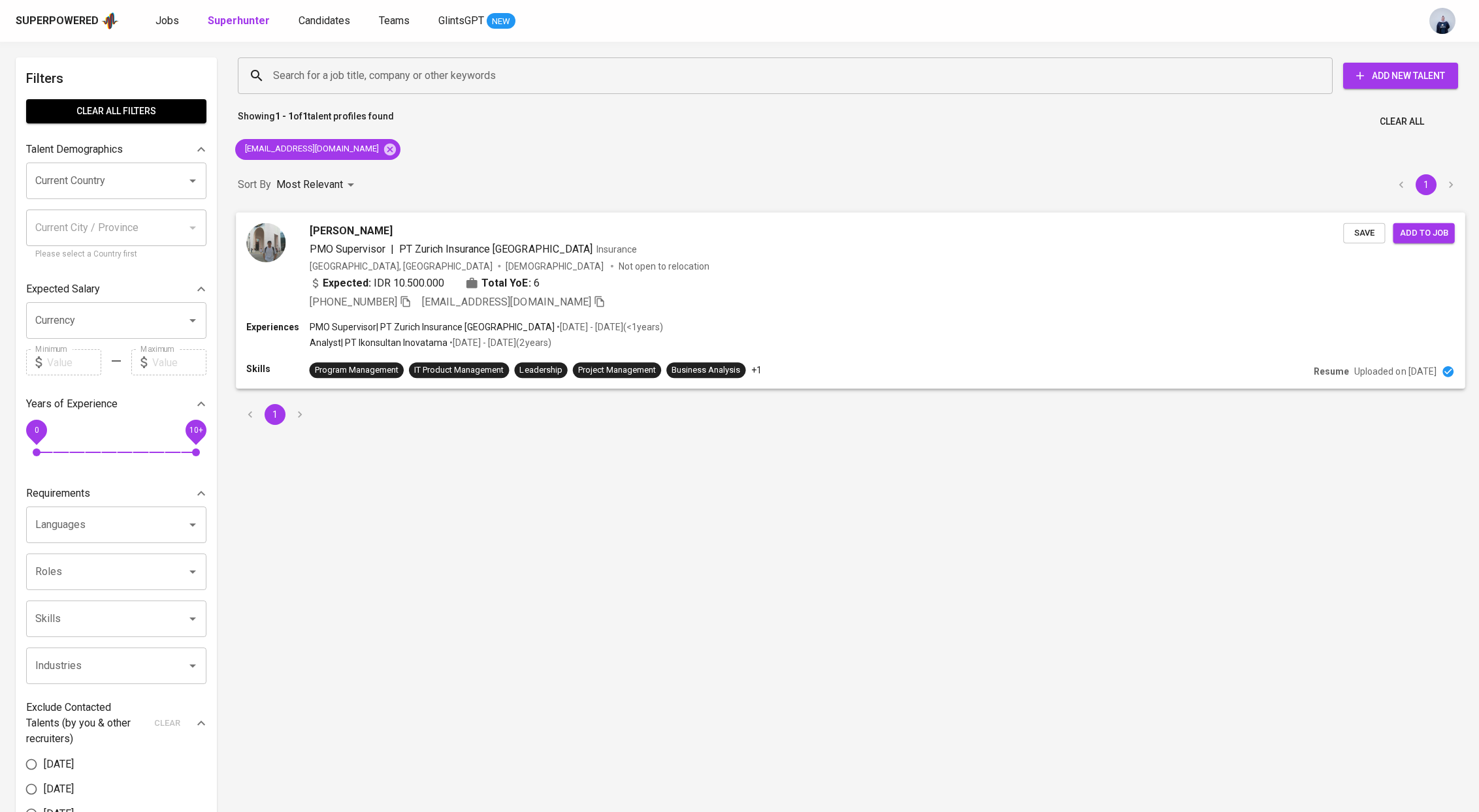
click at [451, 252] on span "PT Zurich Insurance [GEOGRAPHIC_DATA]" at bounding box center [496, 248] width 193 height 12
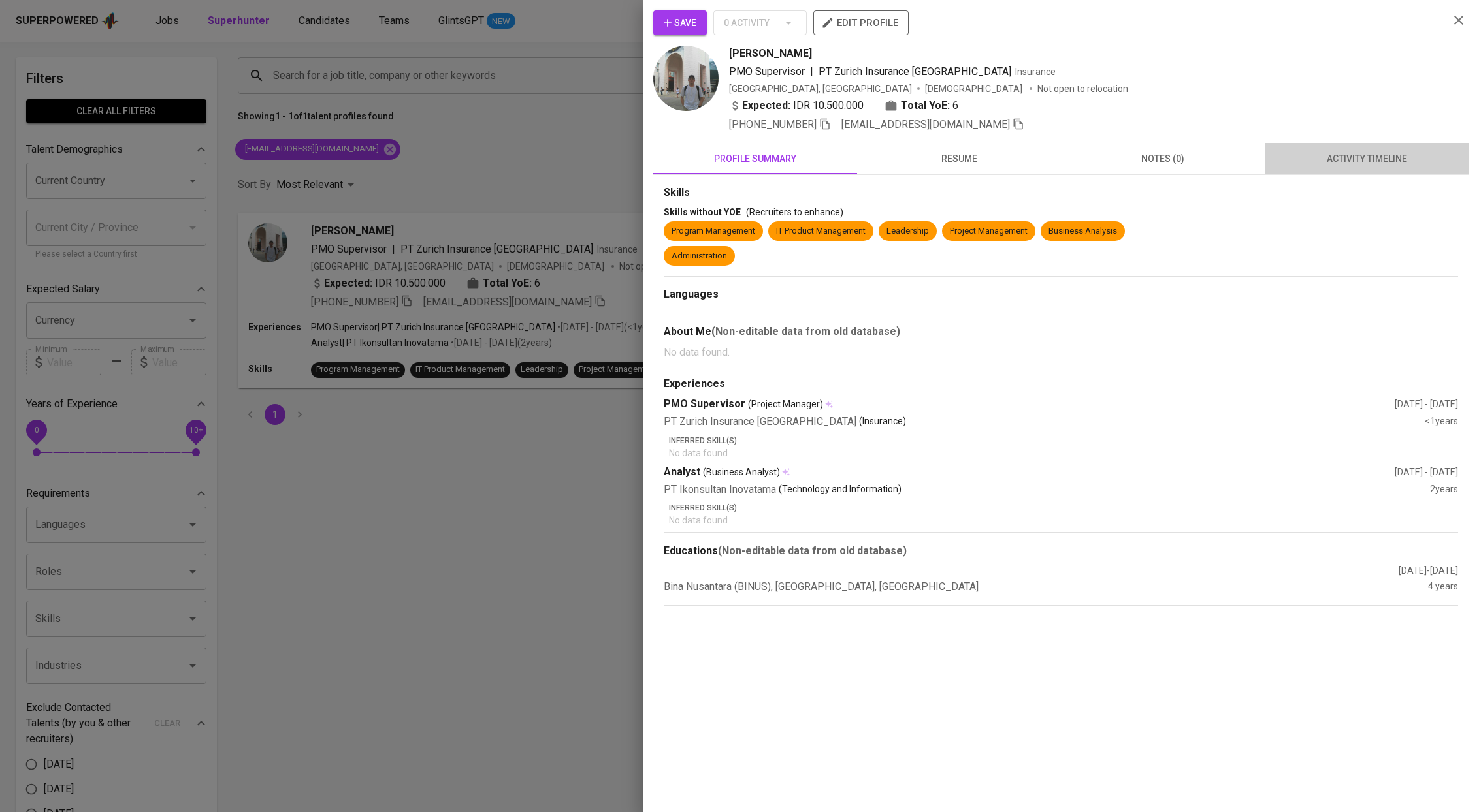
click at [1335, 162] on span "activity timeline" at bounding box center [1366, 159] width 188 height 16
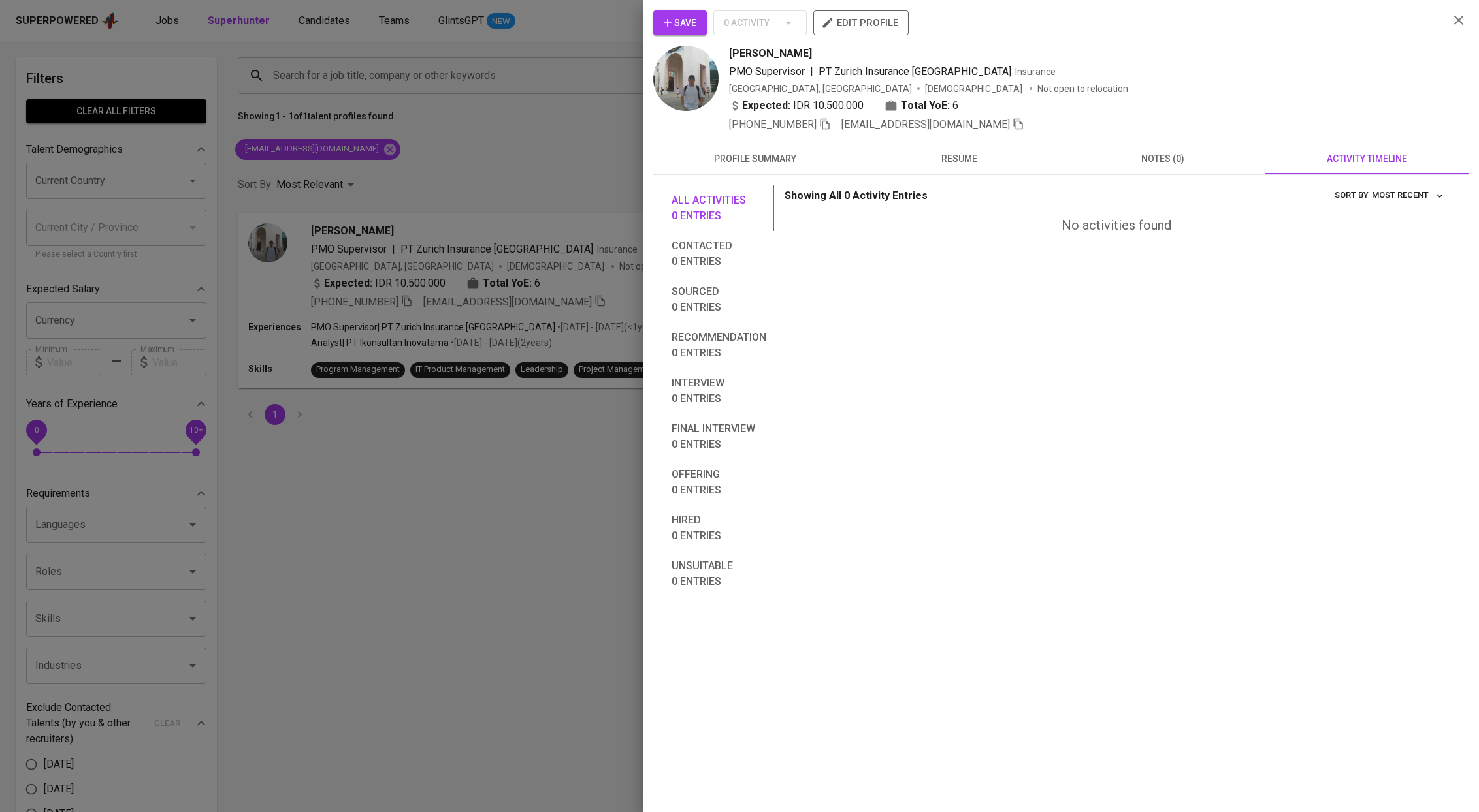
click at [1013, 122] on icon "button" at bounding box center [1018, 124] width 11 height 11
click at [536, 188] on div at bounding box center [740, 406] width 1479 height 812
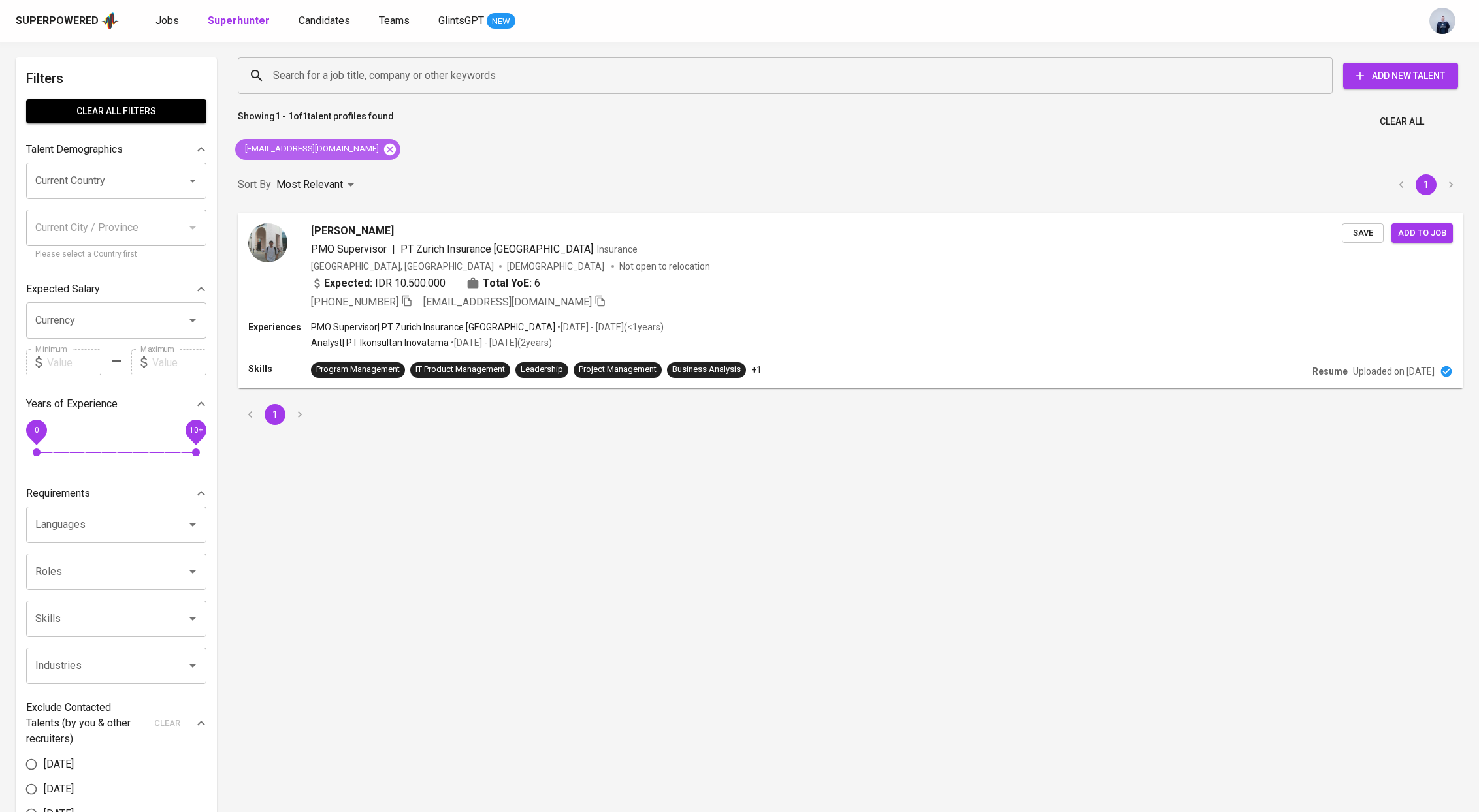
click at [384, 148] on icon at bounding box center [390, 149] width 11 height 11
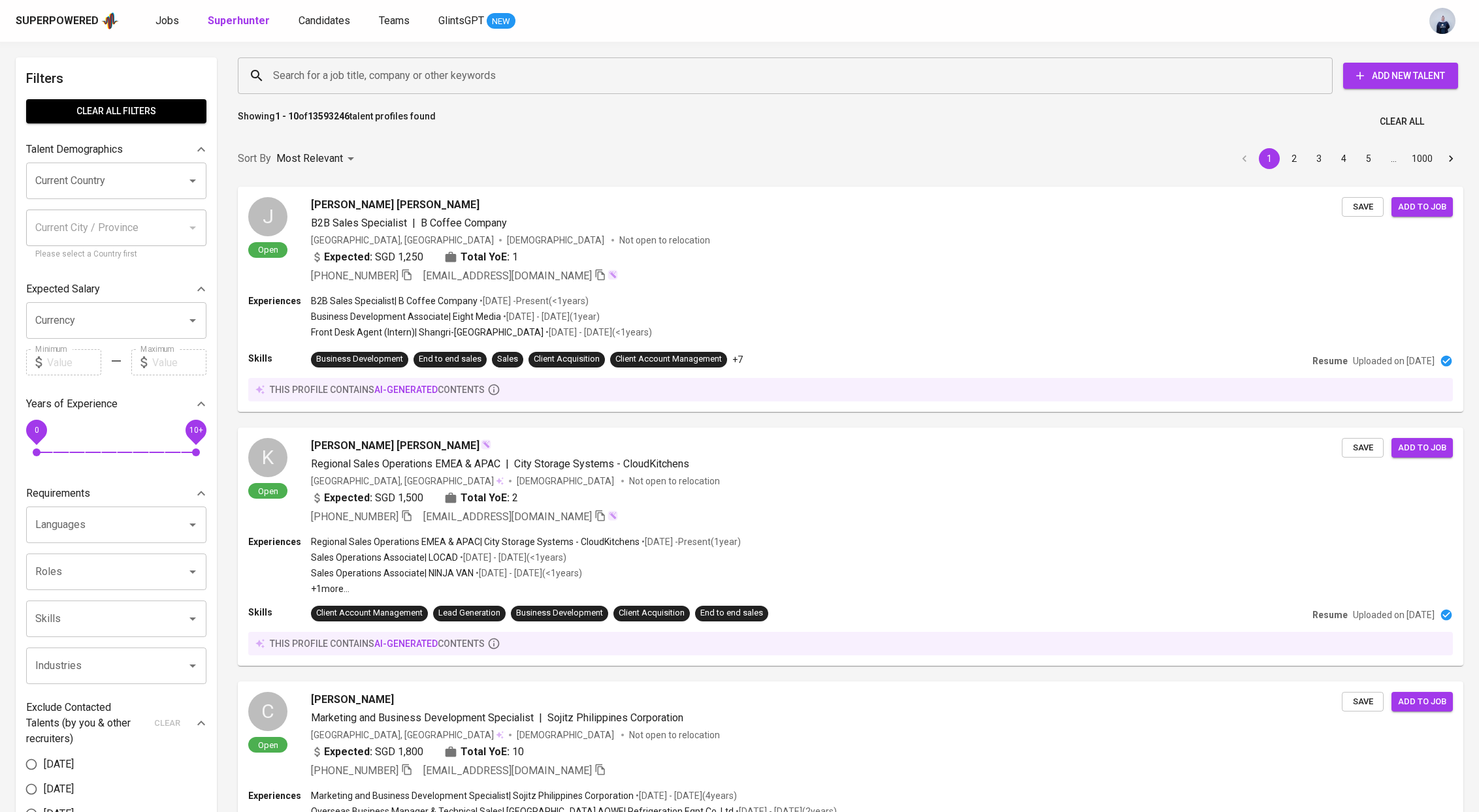
click at [383, 76] on input "Search for a job title, company or other keywords" at bounding box center [788, 76] width 1037 height 25
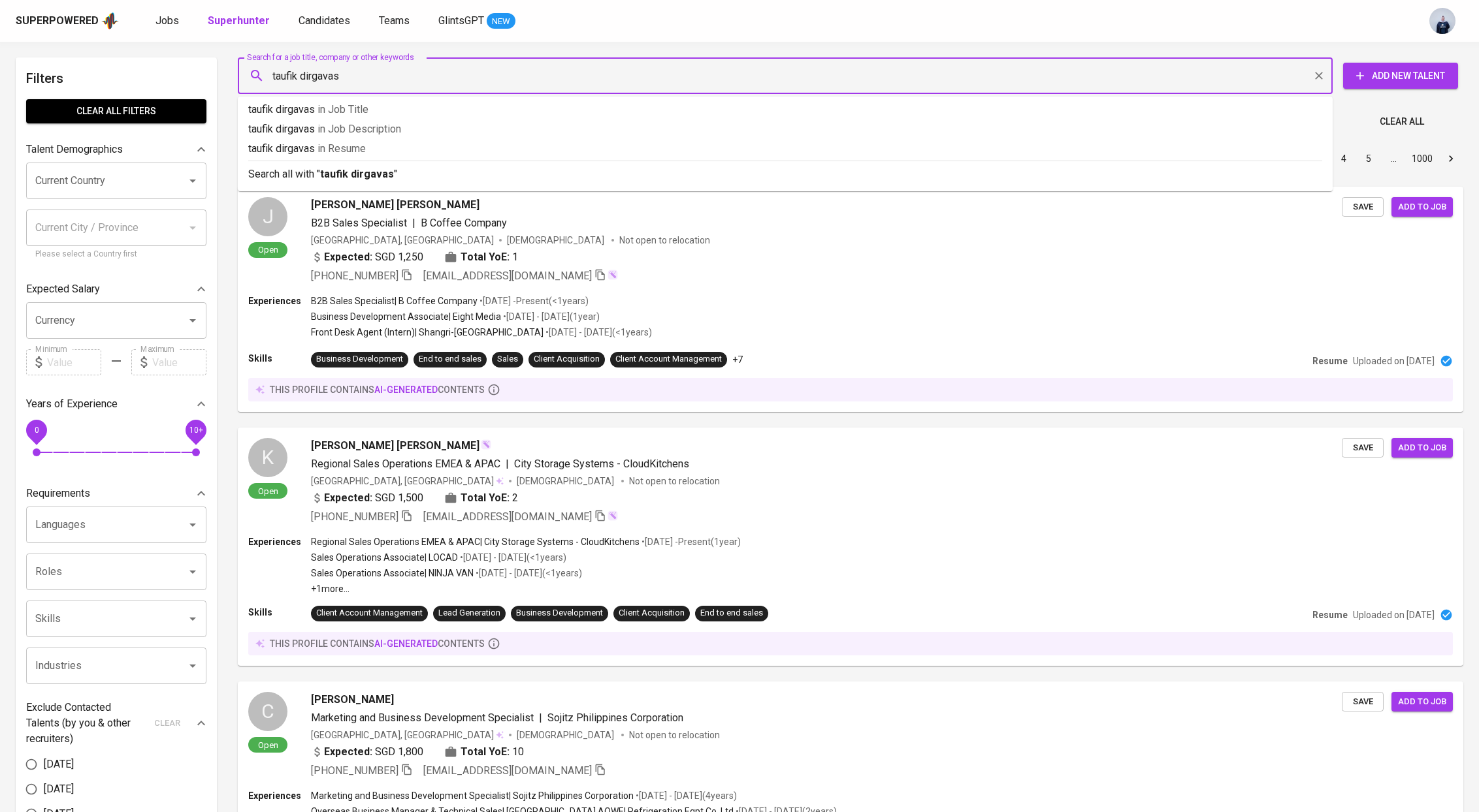
type input "taufik dirgavasa"
